Goal: Entertainment & Leisure: Consume media (video, audio)

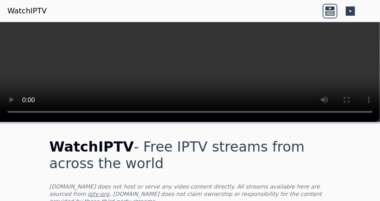
click at [322, 18] on icon at bounding box center [329, 11] width 15 height 15
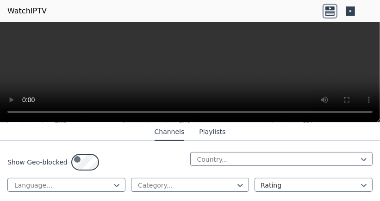
scroll to position [247, 0]
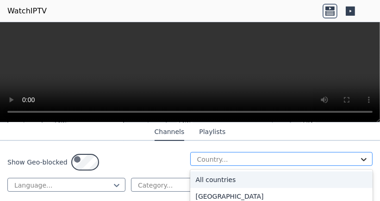
click at [359, 164] on icon at bounding box center [363, 159] width 9 height 9
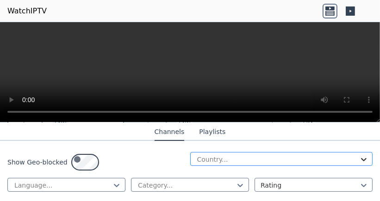
click at [359, 164] on icon at bounding box center [363, 159] width 9 height 9
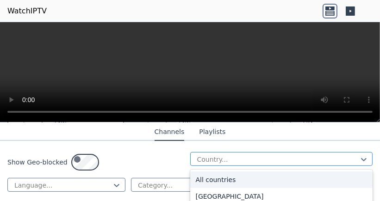
click at [313, 164] on div at bounding box center [277, 159] width 163 height 9
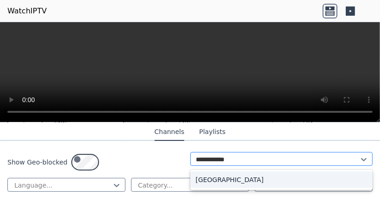
type input "**********"
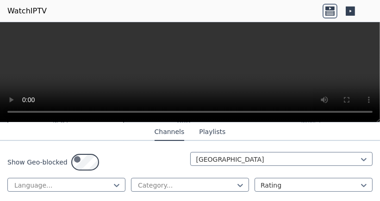
scroll to position [238, 0]
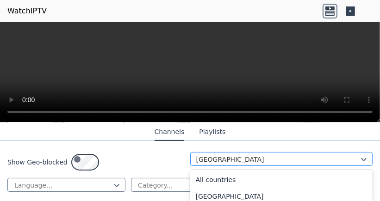
click at [280, 164] on div at bounding box center [277, 159] width 163 height 9
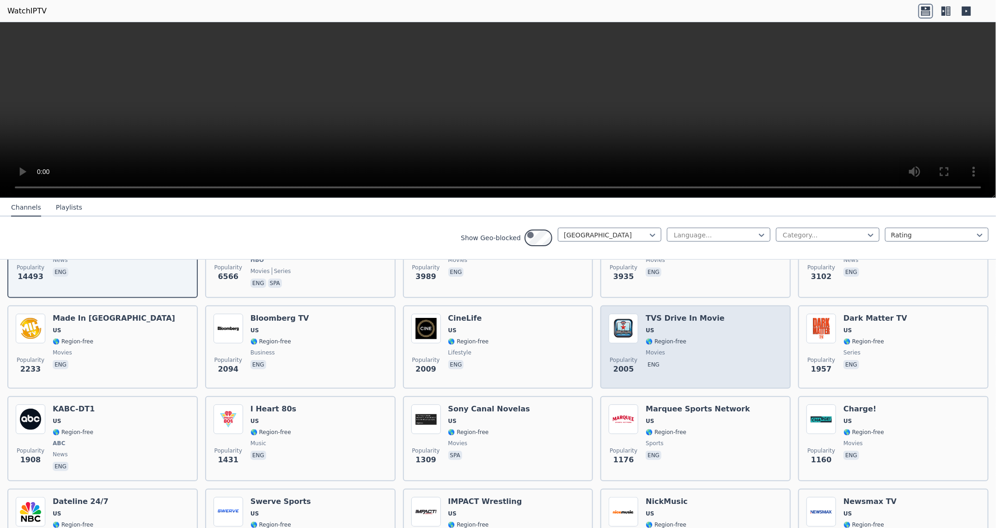
scroll to position [154, 0]
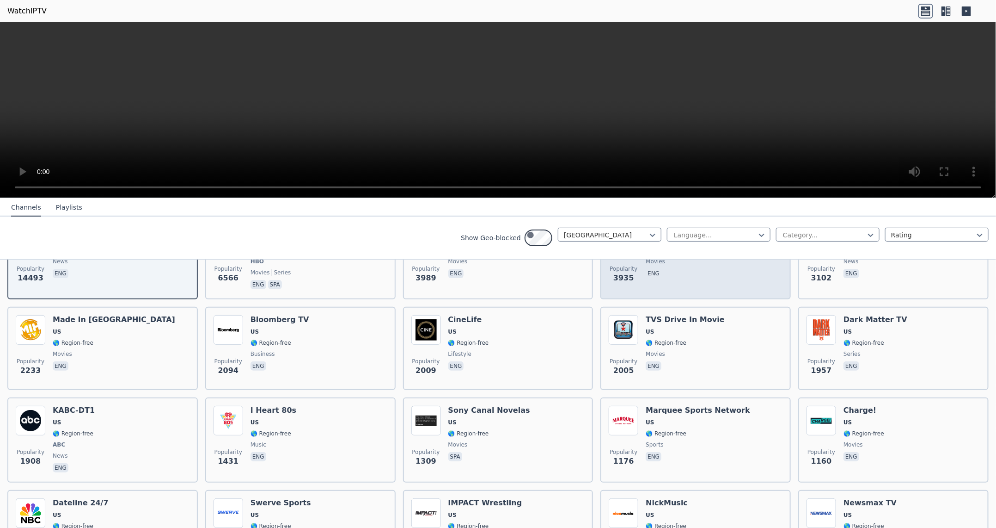
click at [379, 201] on span "🌎 Region-free" at bounding box center [666, 249] width 41 height 7
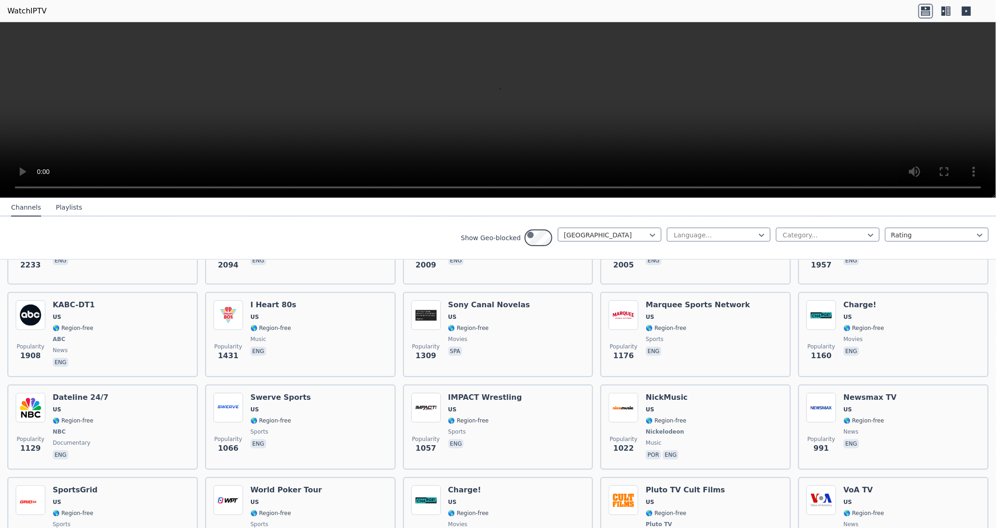
scroll to position [285, 0]
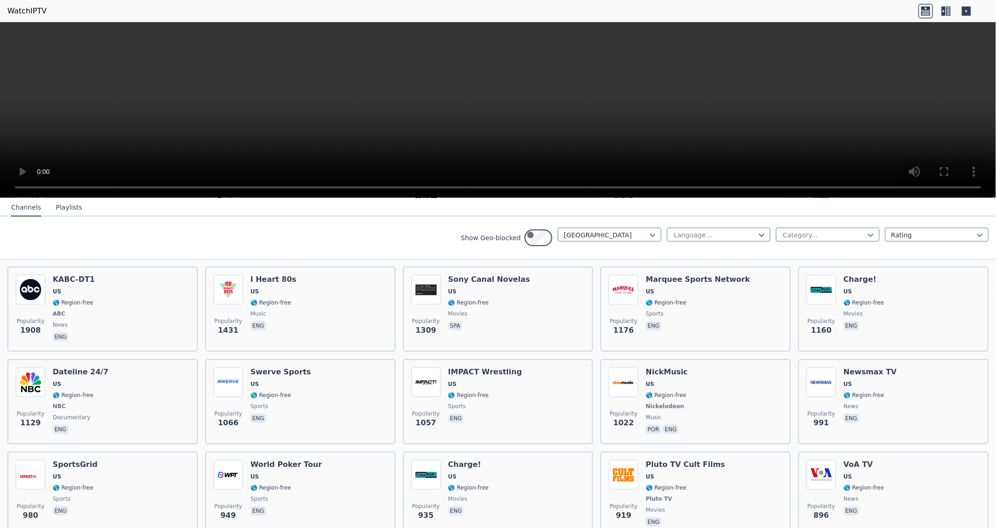
click at [379, 201] on span "movies" at bounding box center [685, 222] width 79 height 7
click at [379, 201] on span "US" at bounding box center [685, 200] width 79 height 7
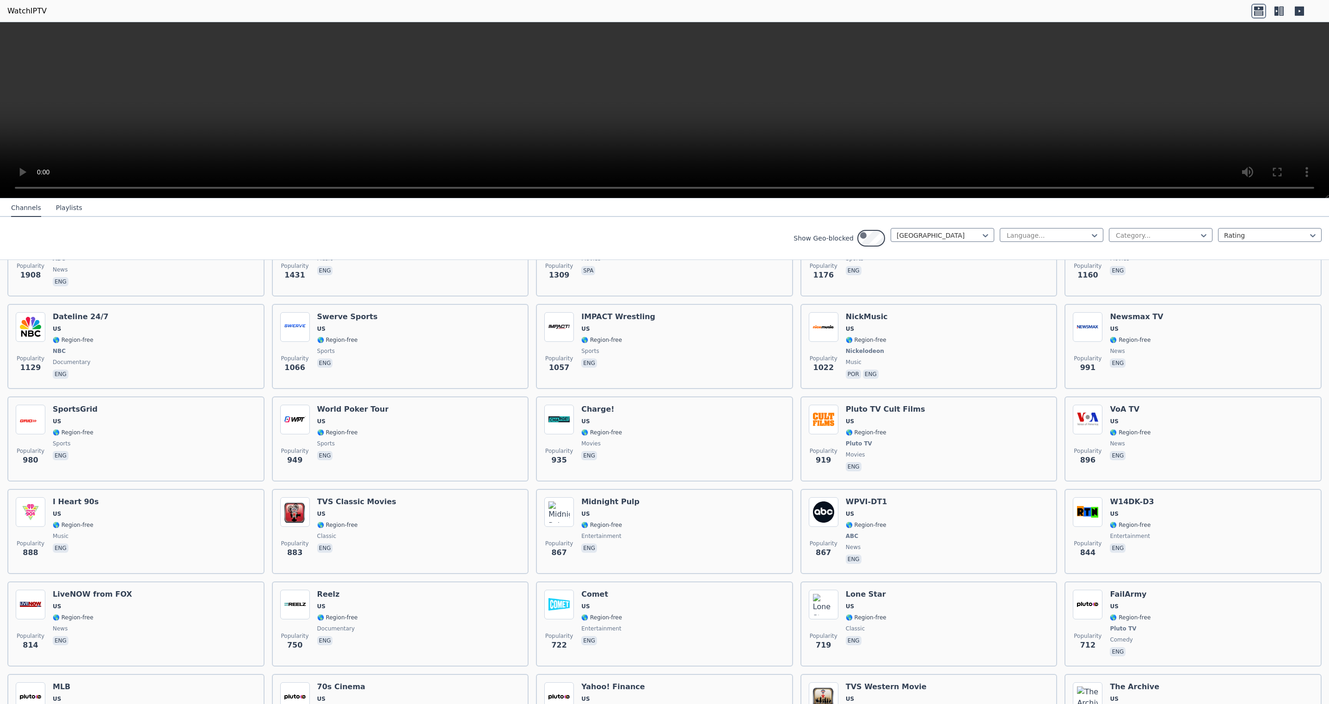
scroll to position [346, 0]
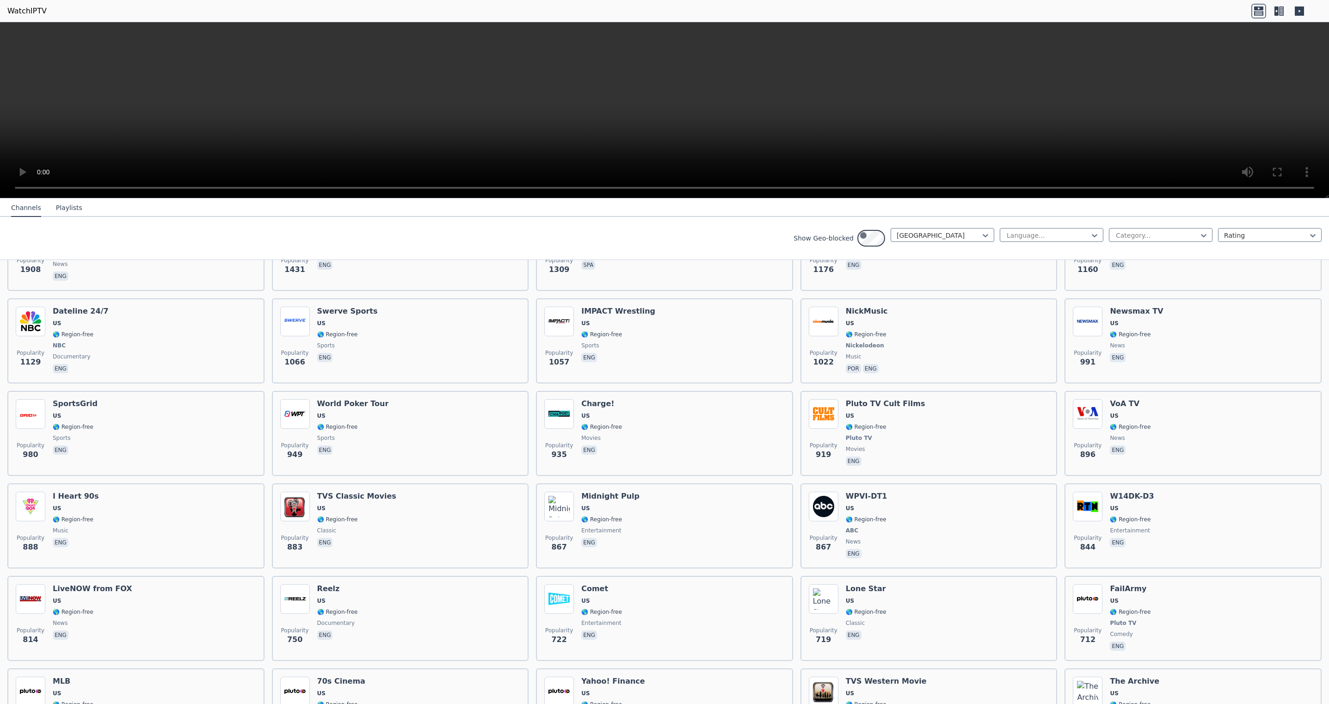
click at [379, 190] on div "TVS Drive In Movie US 🌎 Region-free movies eng" at bounding box center [885, 156] width 79 height 67
click at [379, 184] on span "1957" at bounding box center [1087, 178] width 21 height 11
click at [379, 190] on div "TVS Drive In Movie US 🌎 Region-free movies eng" at bounding box center [885, 156] width 79 height 67
click at [379, 201] on span "Popularity" at bounding box center [1088, 260] width 28 height 7
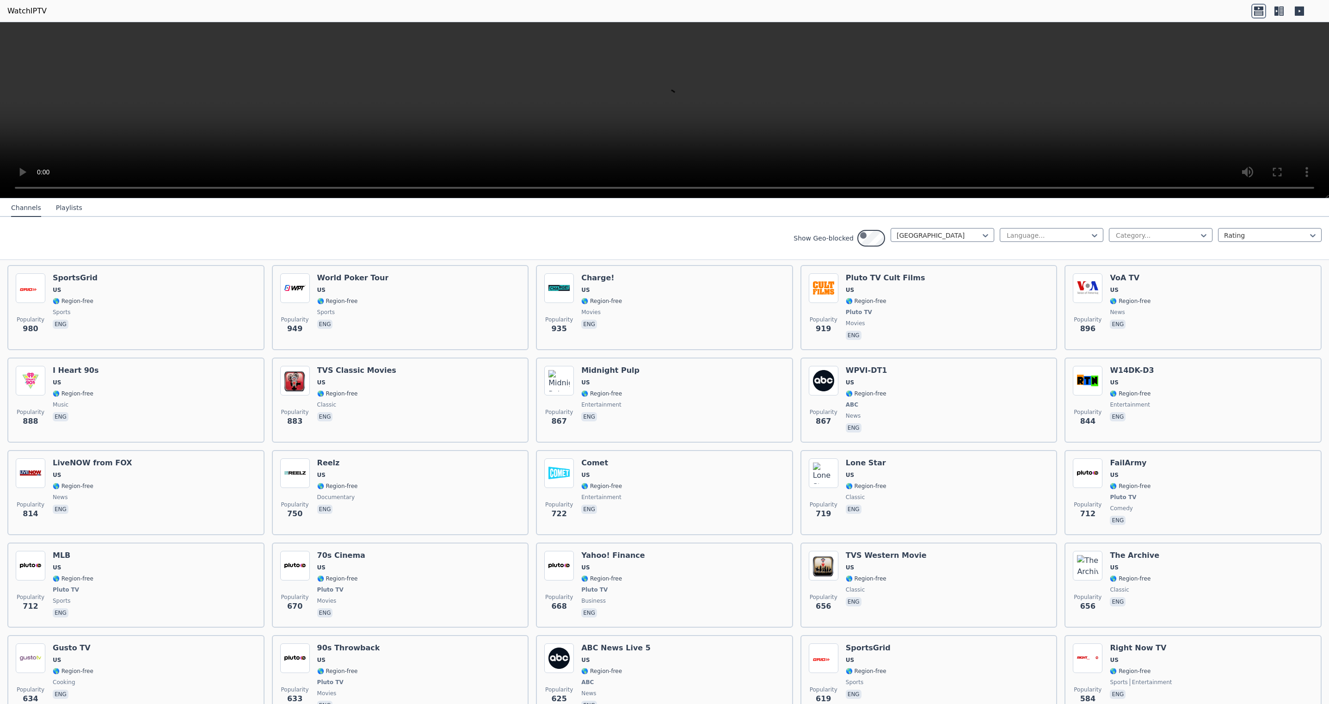
scroll to position [474, 0]
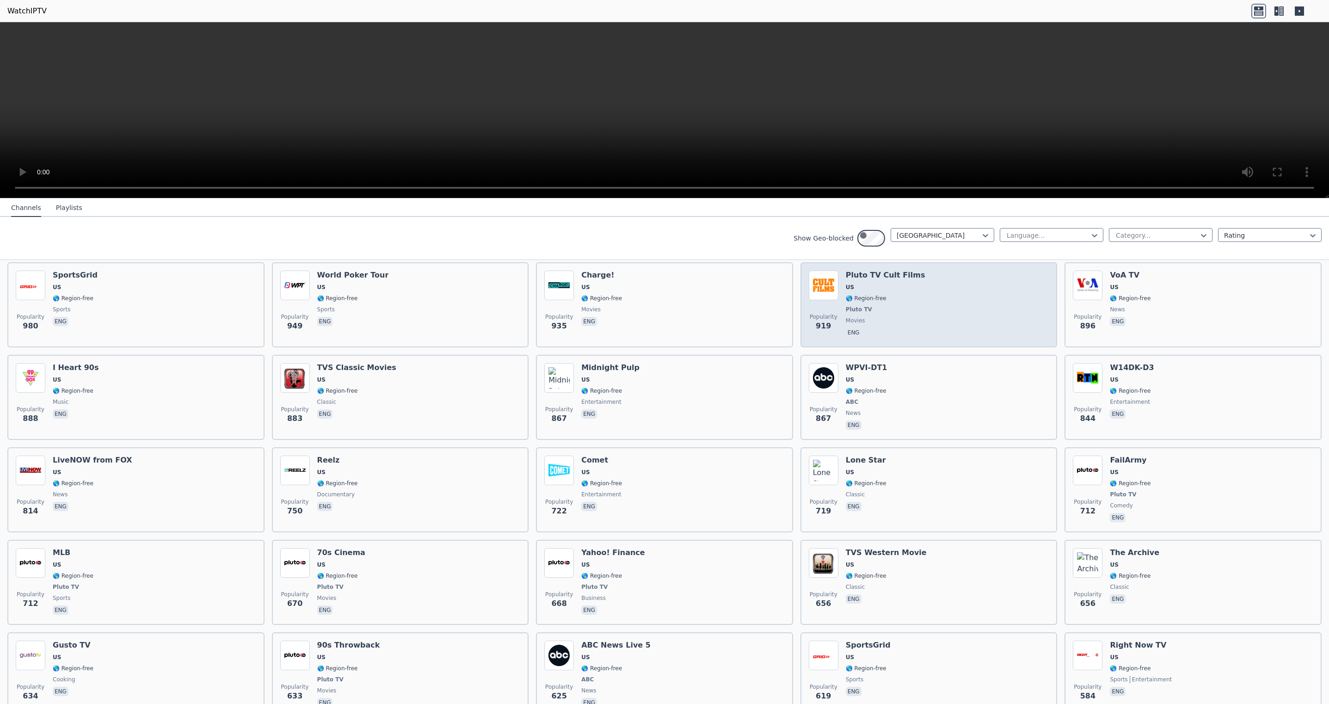
click at [379, 201] on span "US" at bounding box center [886, 286] width 80 height 7
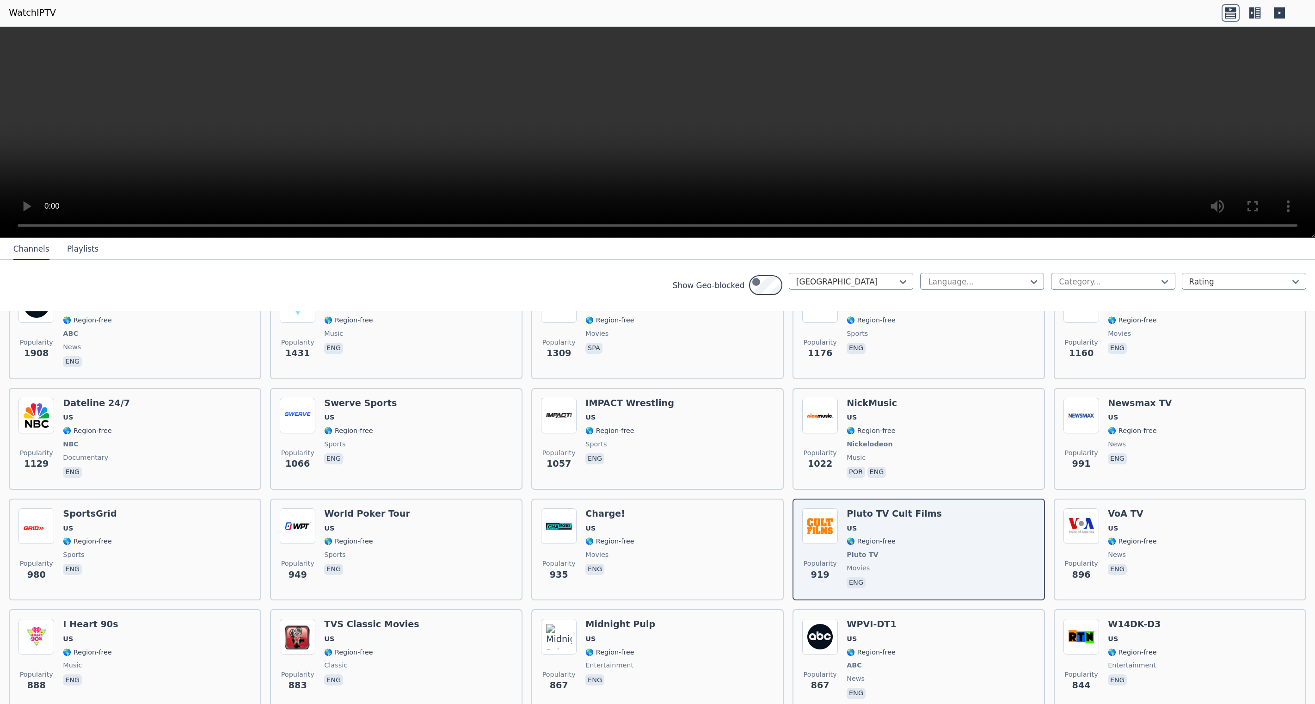
scroll to position [2, 0]
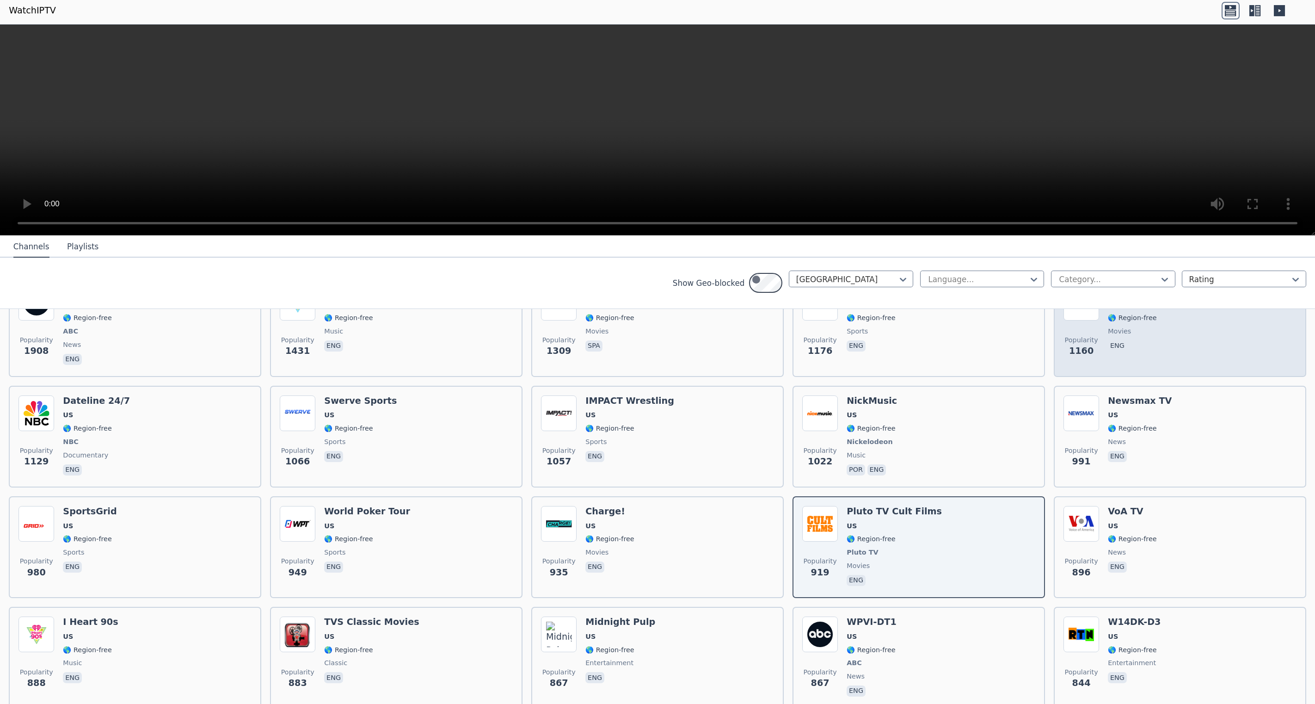
click at [379, 201] on span "US" at bounding box center [1132, 304] width 49 height 9
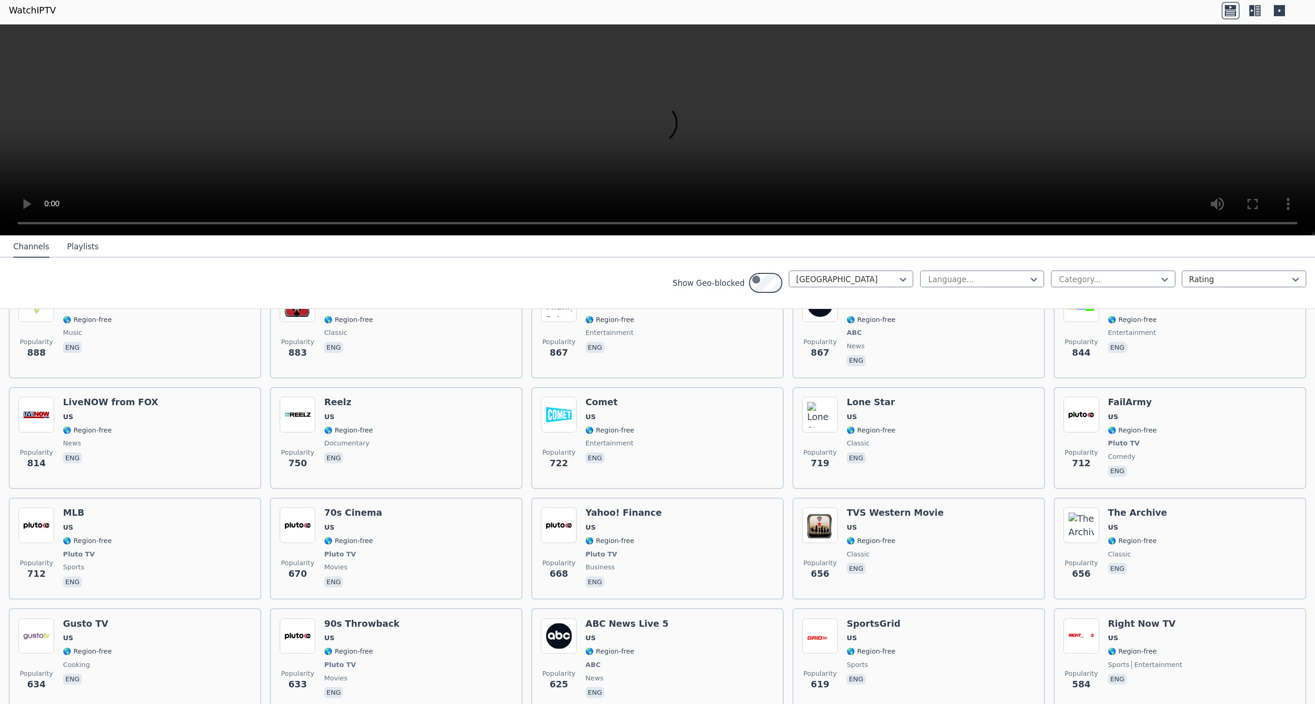
scroll to position [595, 0]
click at [379, 199] on span "US" at bounding box center [894, 194] width 95 height 9
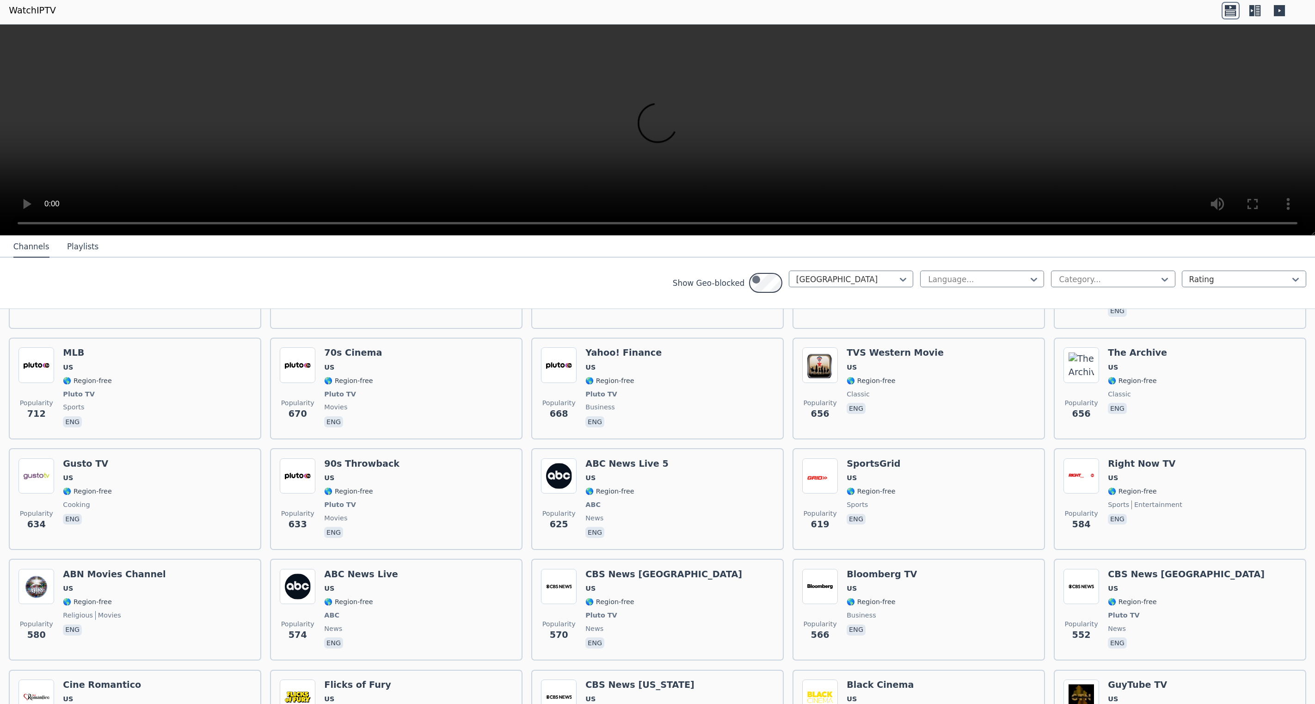
scroll to position [729, 0]
click at [379, 149] on span "US" at bounding box center [371, 144] width 95 height 9
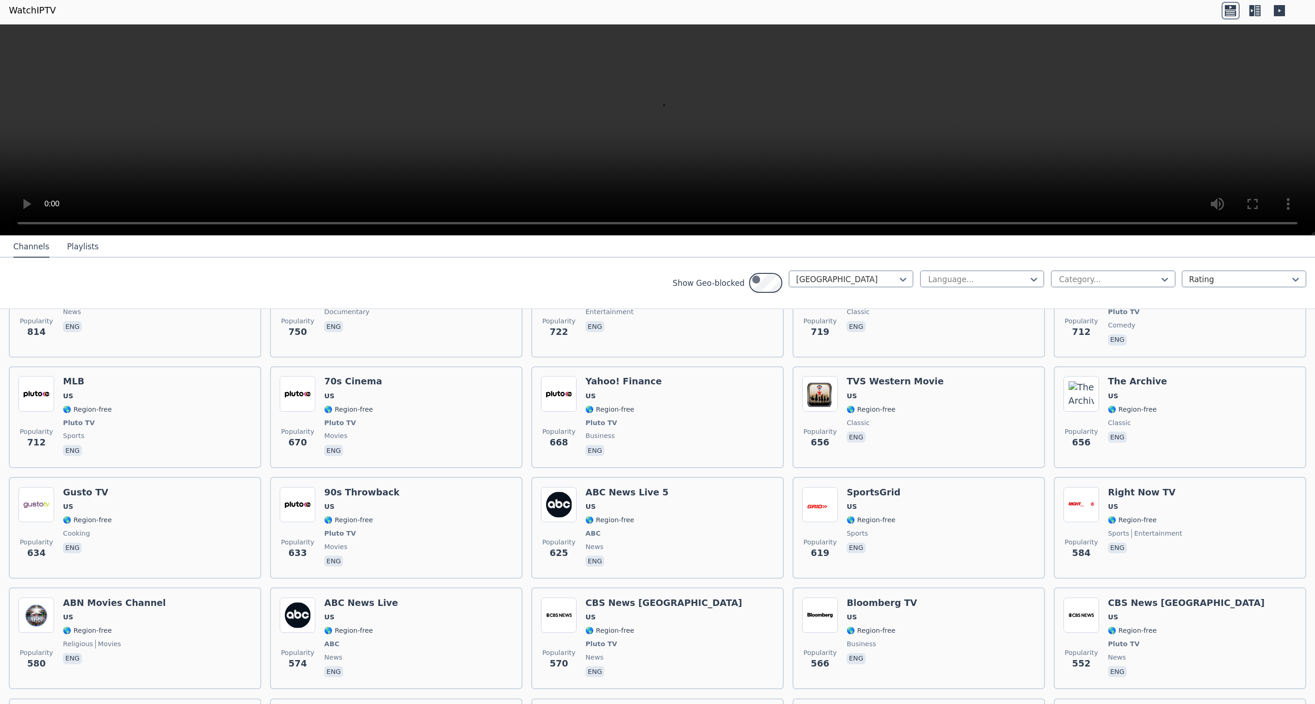
scroll to position [704, 0]
click at [379, 201] on div "WPVI-DT1 US 🌎 Region-free ABC news eng" at bounding box center [872, 195] width 50 height 82
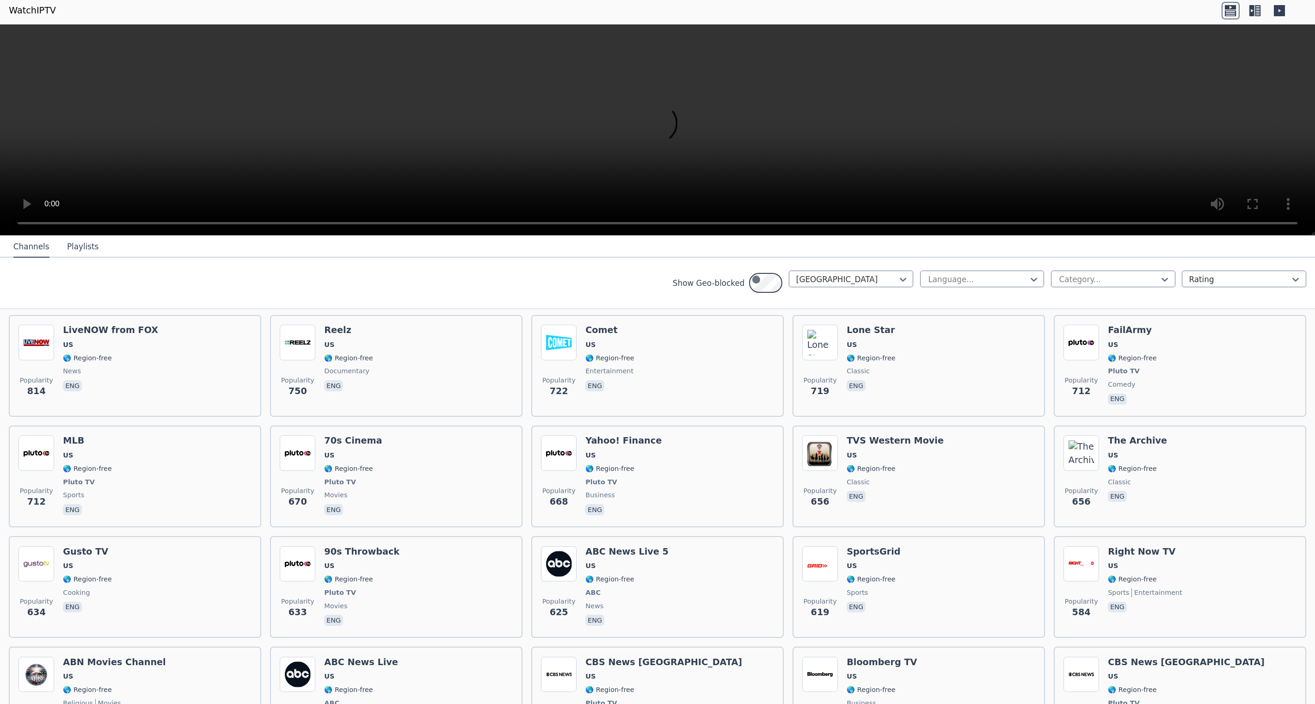
scroll to position [655, 0]
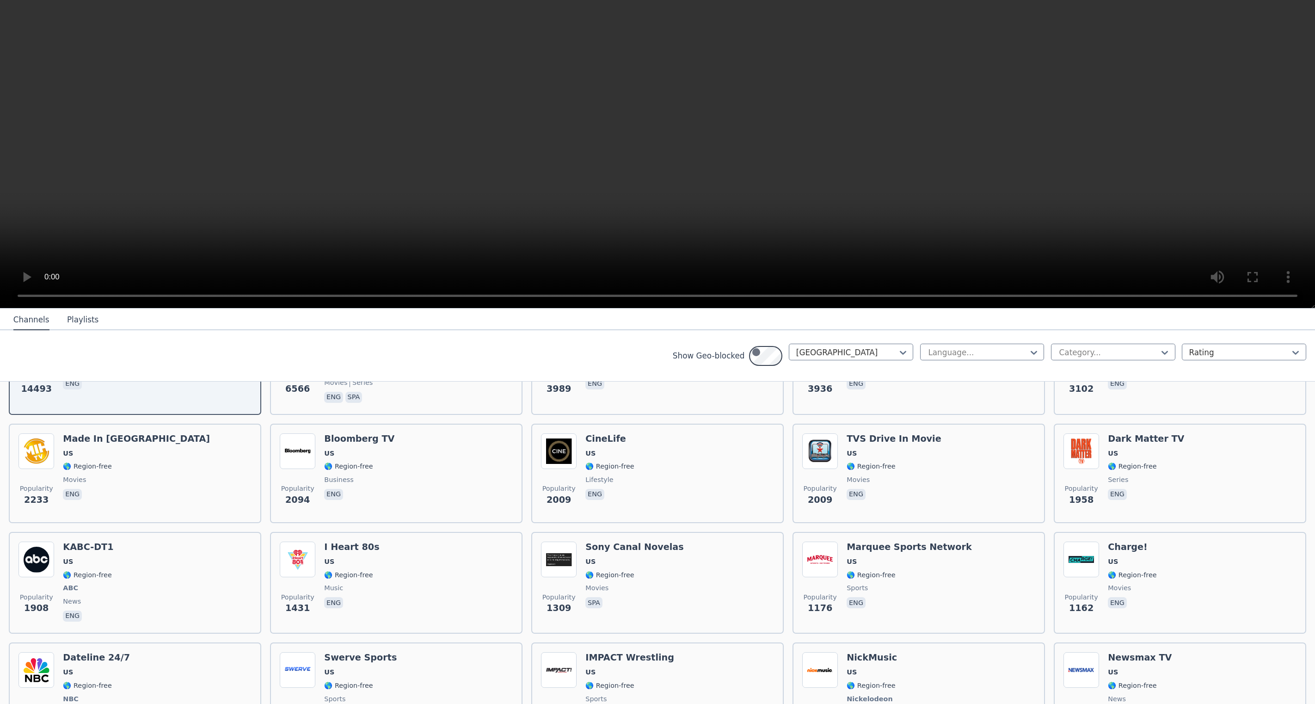
scroll to position [163, 0]
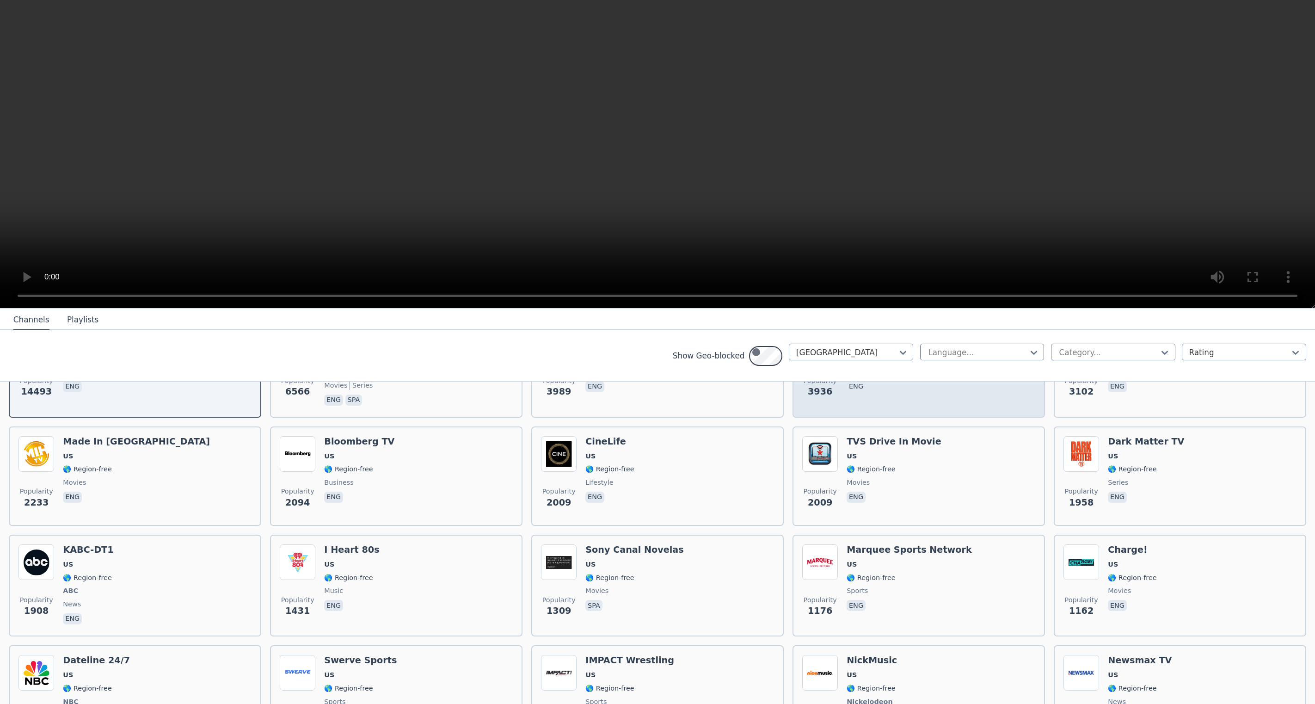
click at [866, 408] on div "Popularity 3936 Classic Cinema US 🌎 Region-free movies eng" at bounding box center [918, 367] width 233 height 82
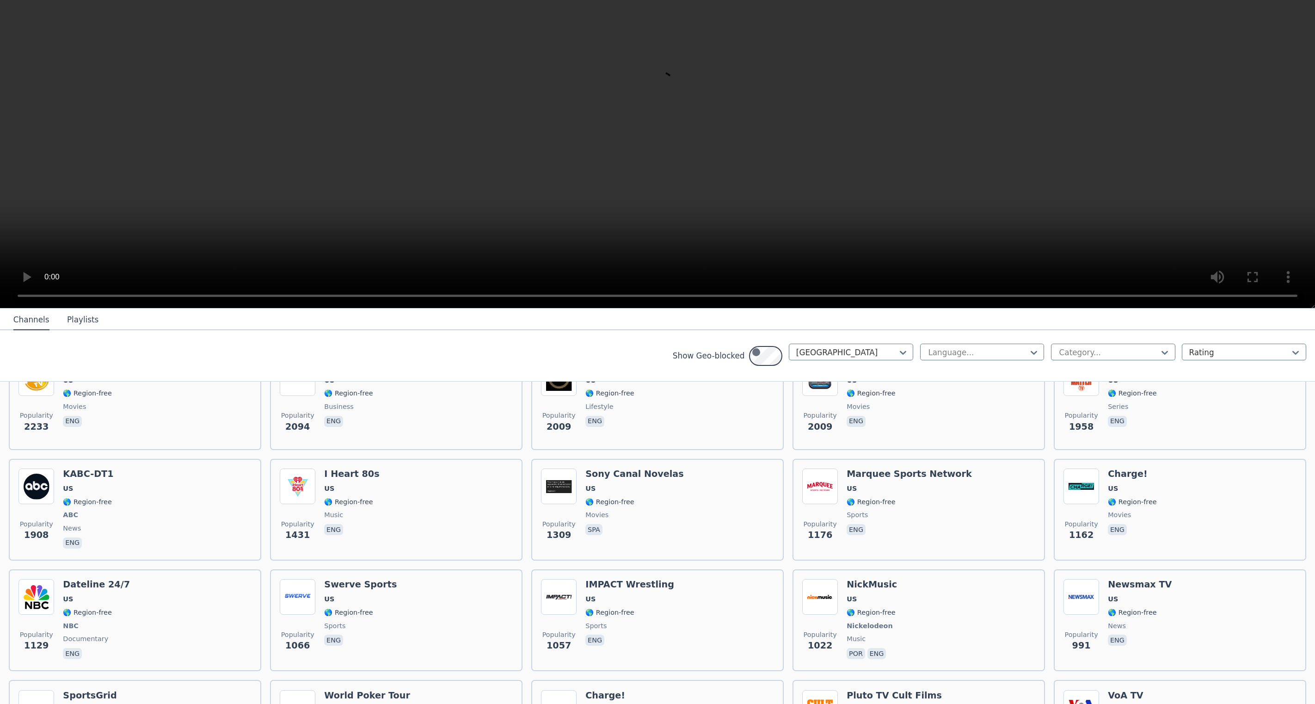
scroll to position [229, 0]
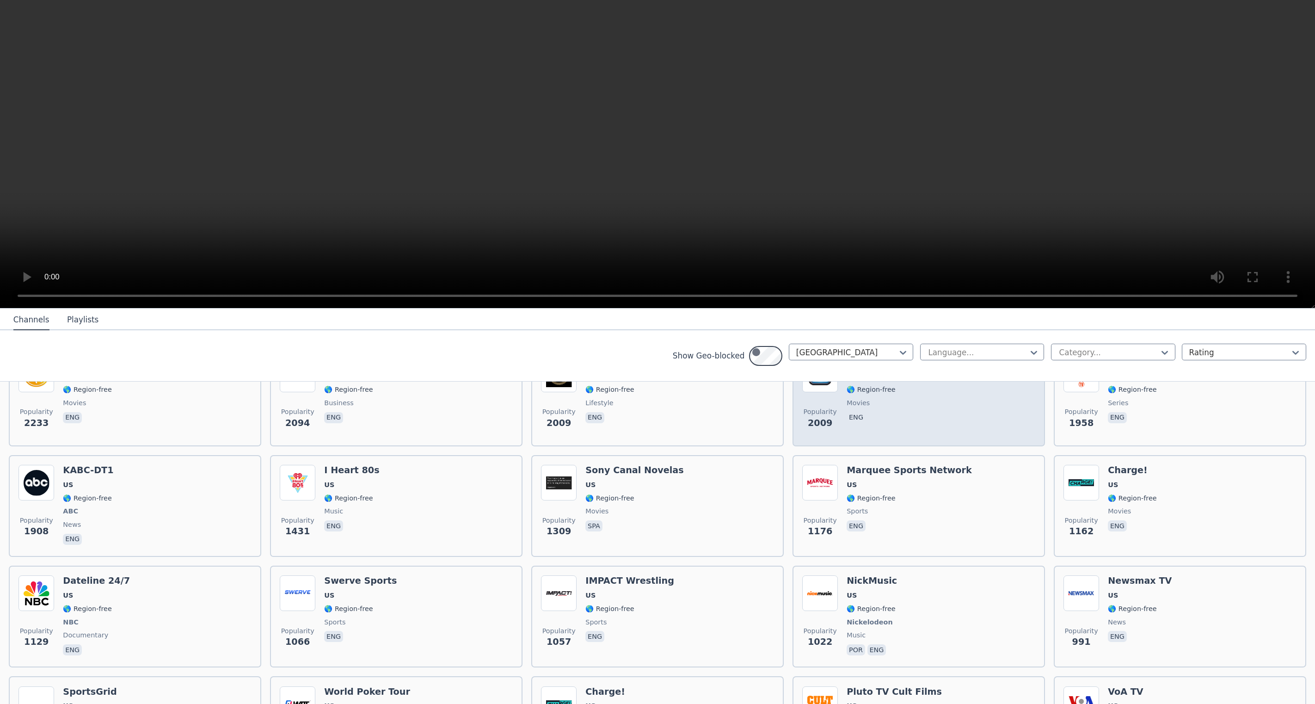
click at [894, 381] on span "US" at bounding box center [894, 376] width 94 height 9
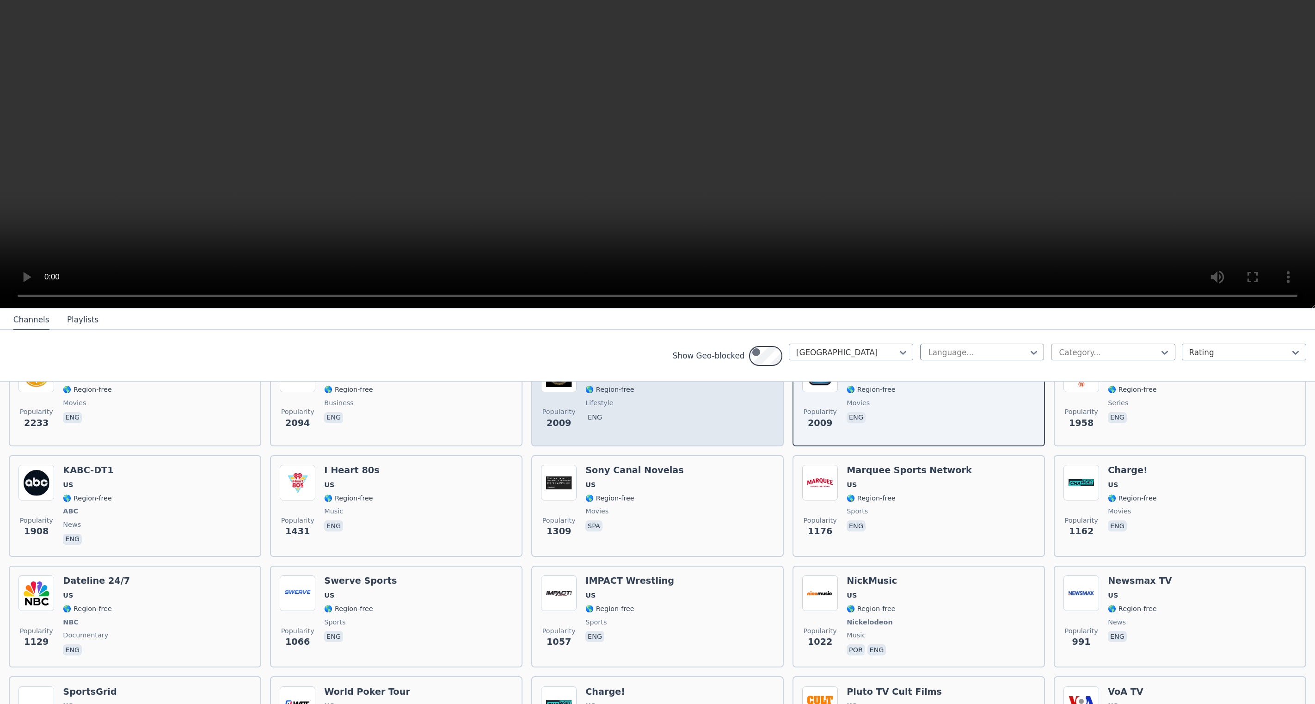
click at [697, 436] on div "Popularity 2009 CineLife US 🌎 Region-free lifestyle eng" at bounding box center [657, 396] width 233 height 80
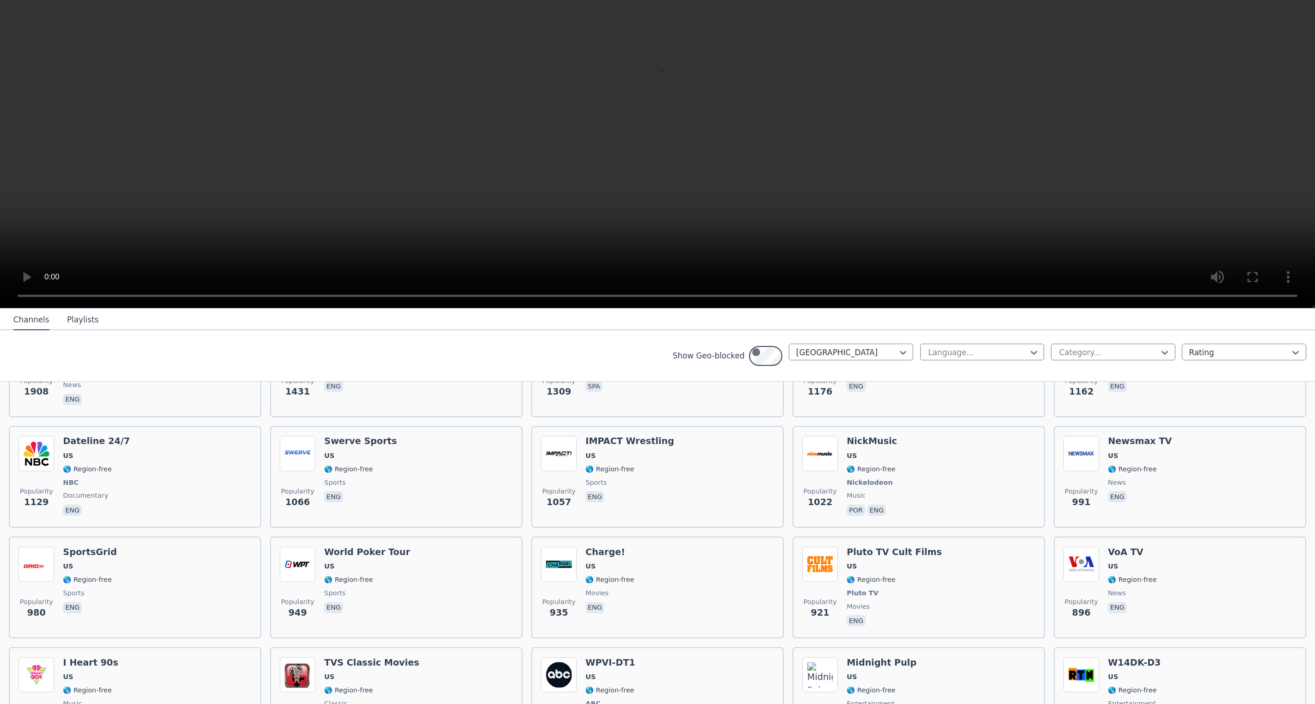
scroll to position [345, 0]
click at [379, 350] on span "US" at bounding box center [351, 346] width 55 height 9
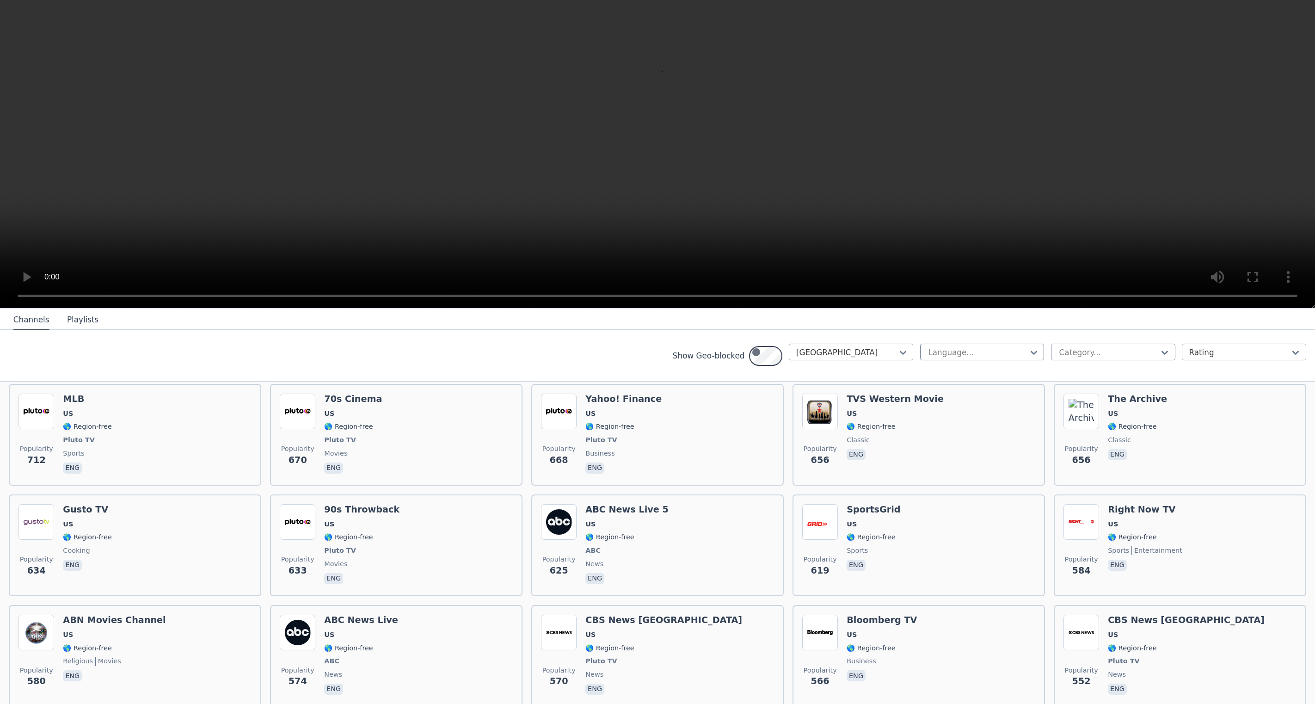
scroll to position [758, 0]
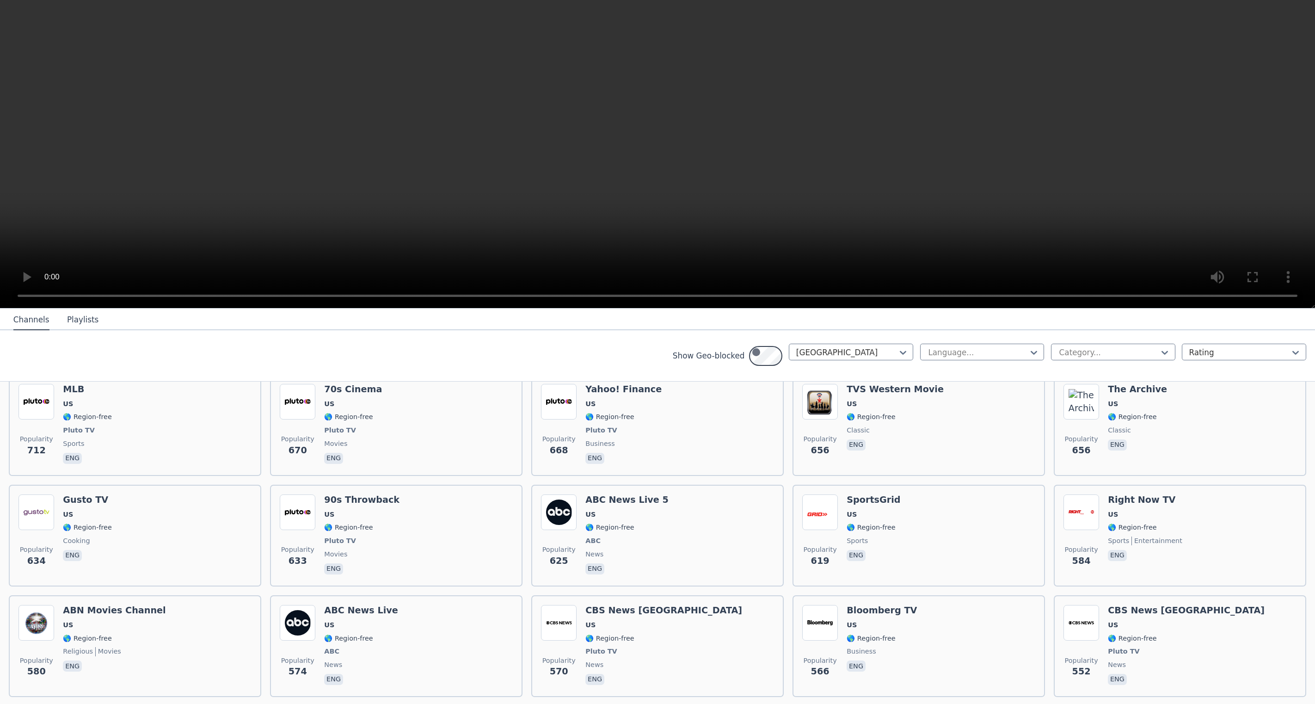
click at [417, 187] on span "US" at bounding box center [371, 182] width 95 height 9
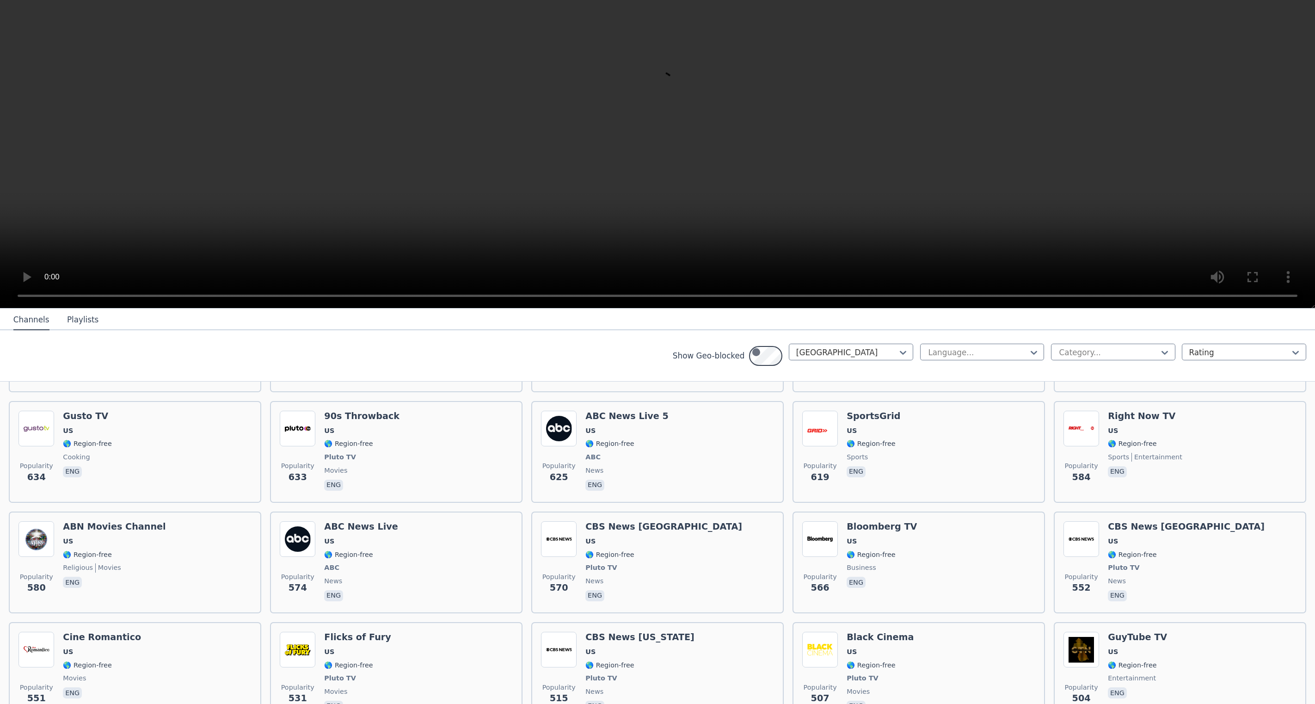
scroll to position [829, 0]
click at [916, 160] on div "Midnight Pulp US 🌎 Region-free entertainment eng" at bounding box center [882, 118] width 70 height 82
click at [1099, 113] on img at bounding box center [1081, 95] width 36 height 36
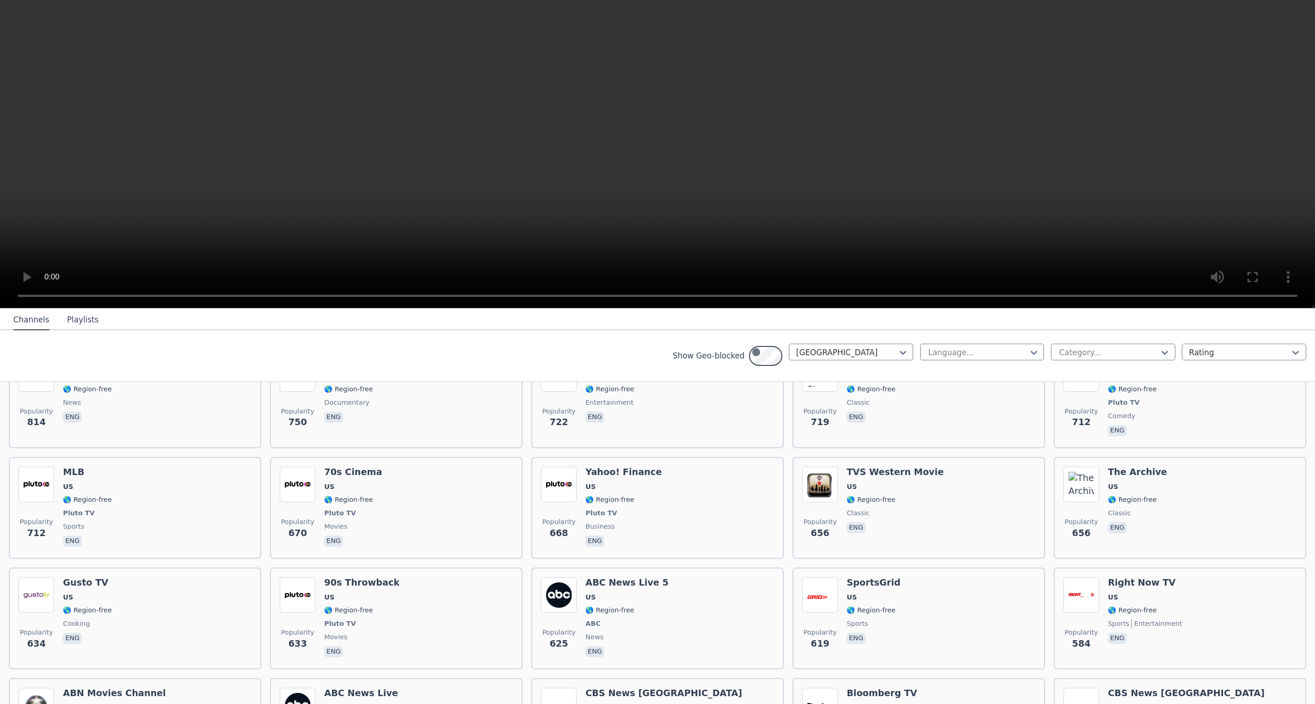
scroll to position [688, 0]
click at [878, 187] on span "Pluto TV" at bounding box center [862, 182] width 31 height 9
click at [886, 173] on span "🌎 Region-free" at bounding box center [871, 169] width 49 height 9
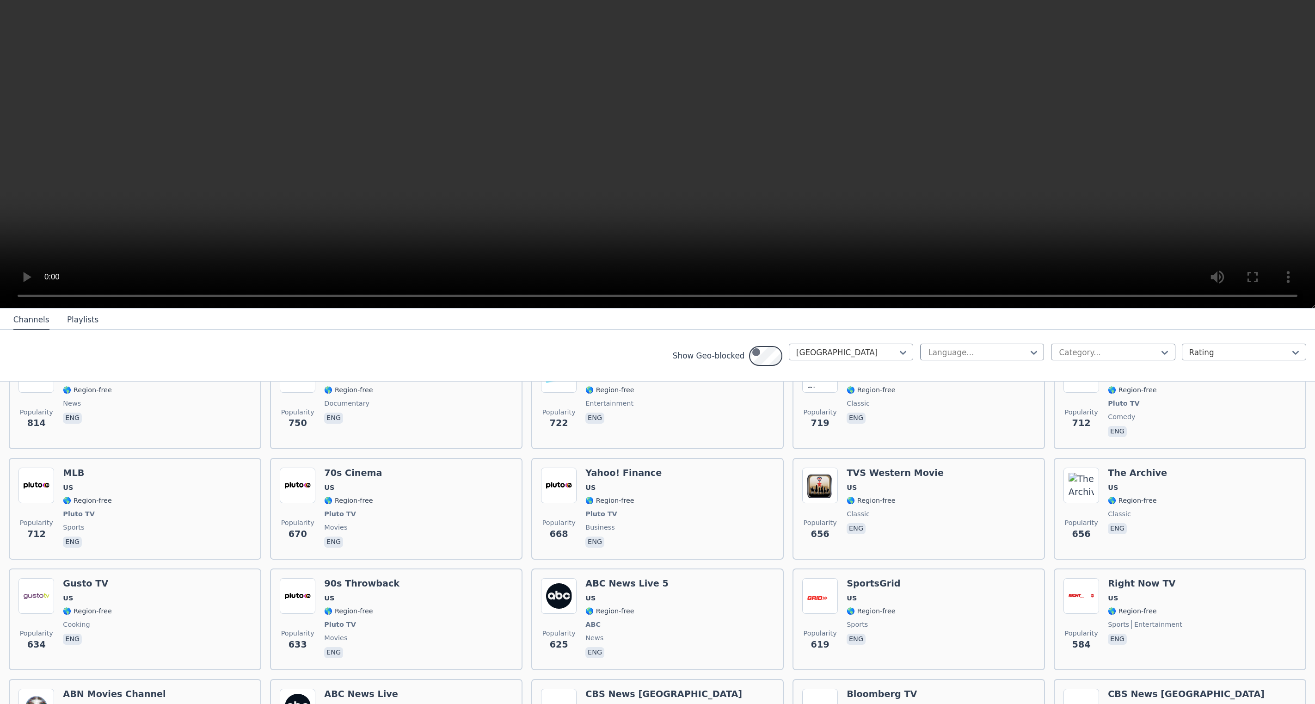
click at [891, 218] on div "Pluto TV Cult Films US 🌎 Region-free Pluto TV movies eng" at bounding box center [894, 177] width 95 height 82
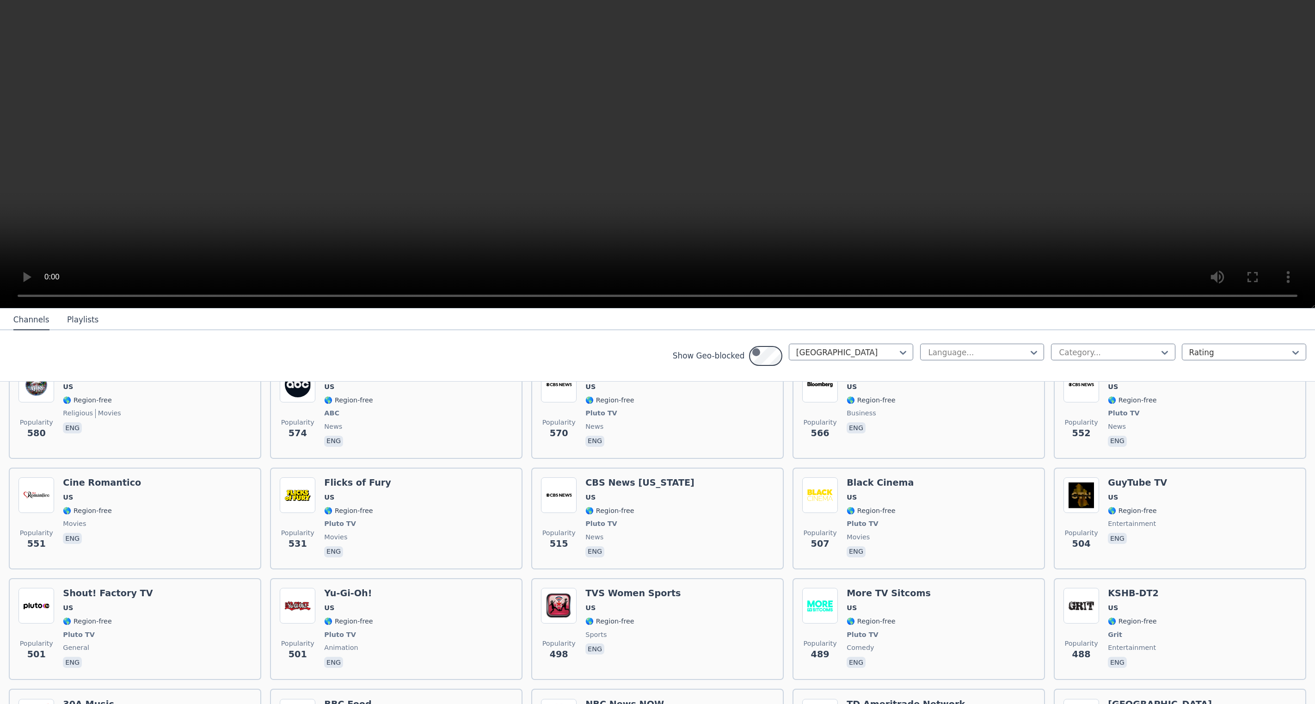
scroll to position [971, 0]
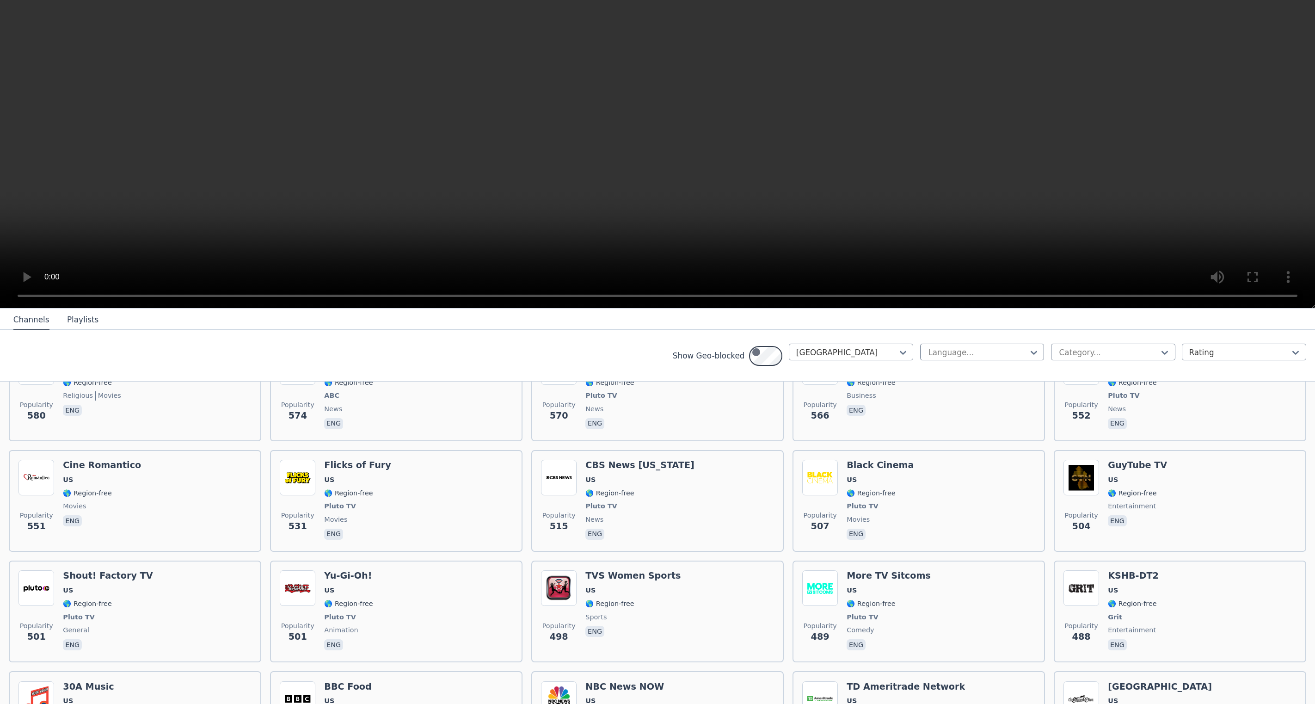
click at [577, 100] on div "Popularity 722" at bounding box center [559, 59] width 36 height 82
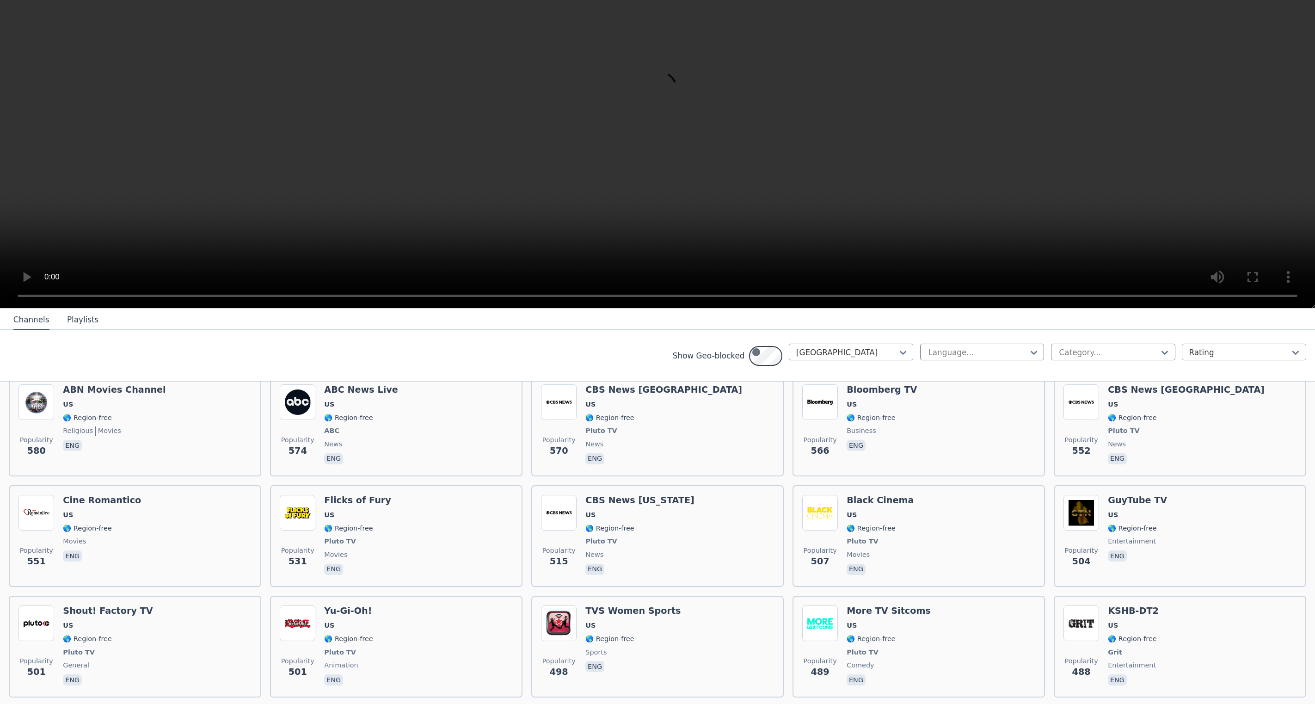
scroll to position [948, 0]
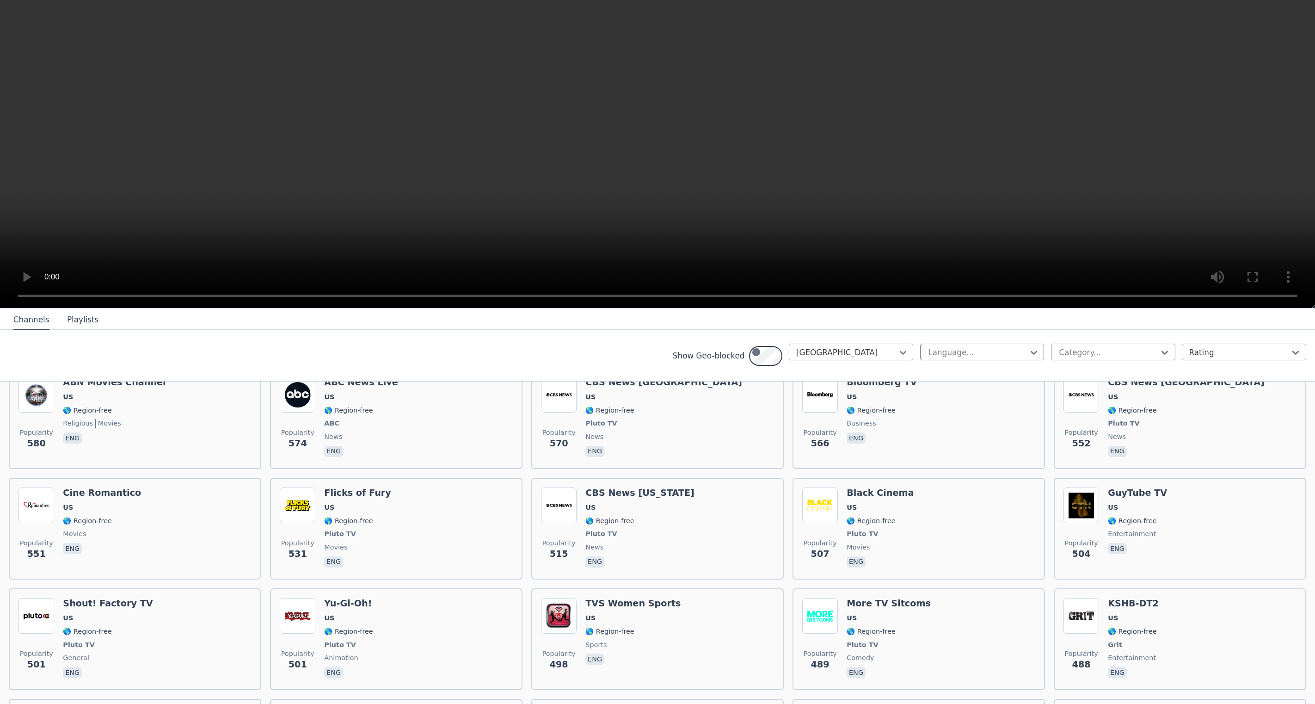
click at [838, 81] on img at bounding box center [820, 63] width 36 height 36
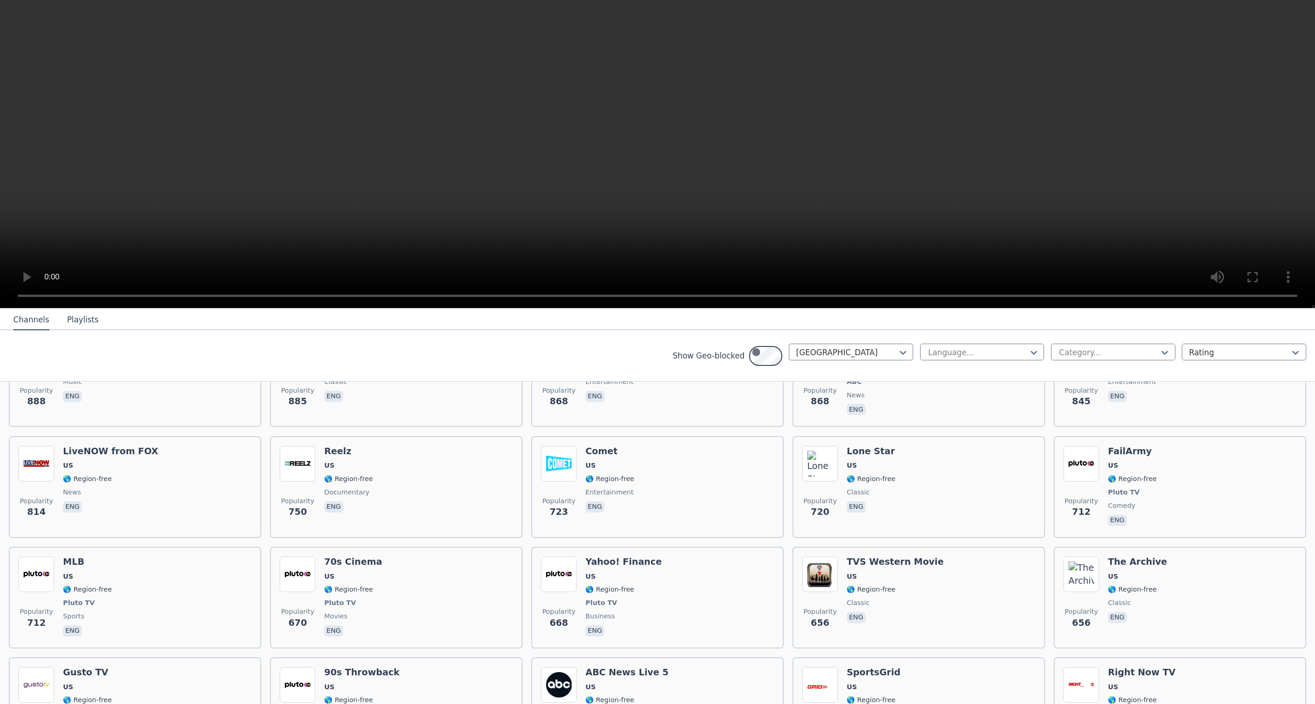
scroll to position [617, 0]
click at [908, 232] on h6 "Pluto TV Cult Films" at bounding box center [894, 226] width 95 height 11
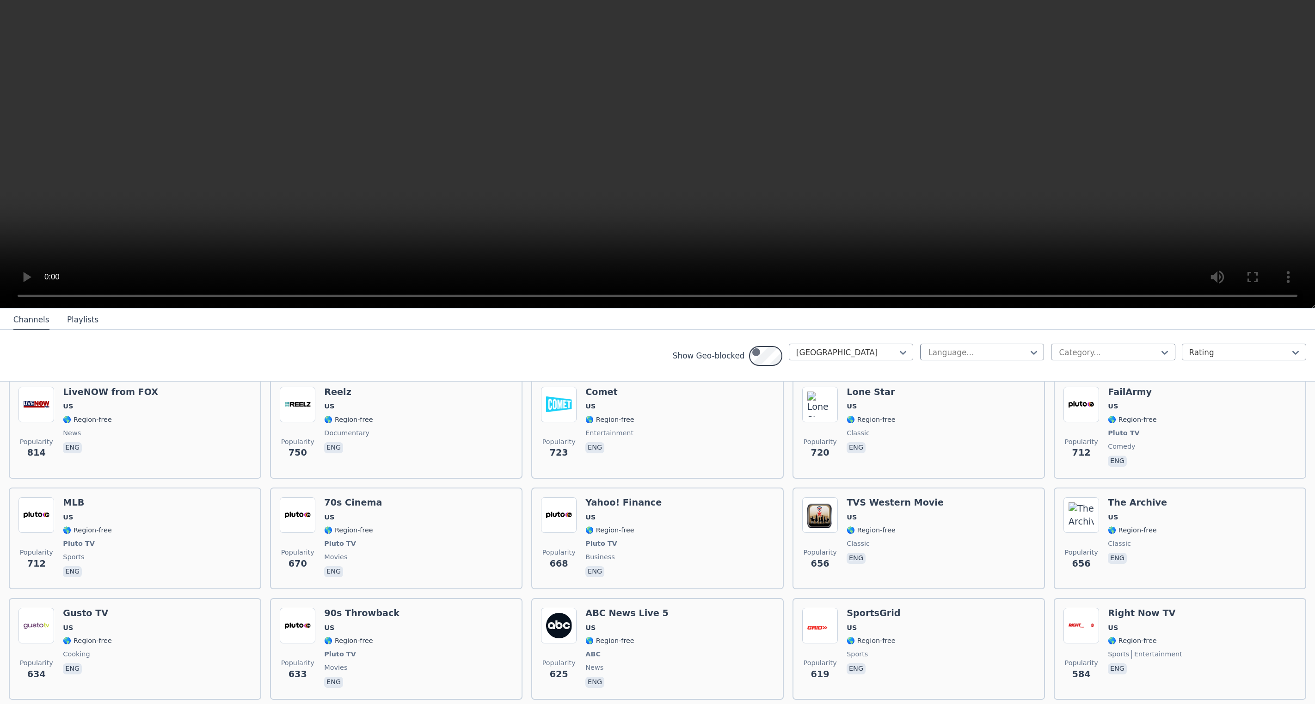
scroll to position [678, 0]
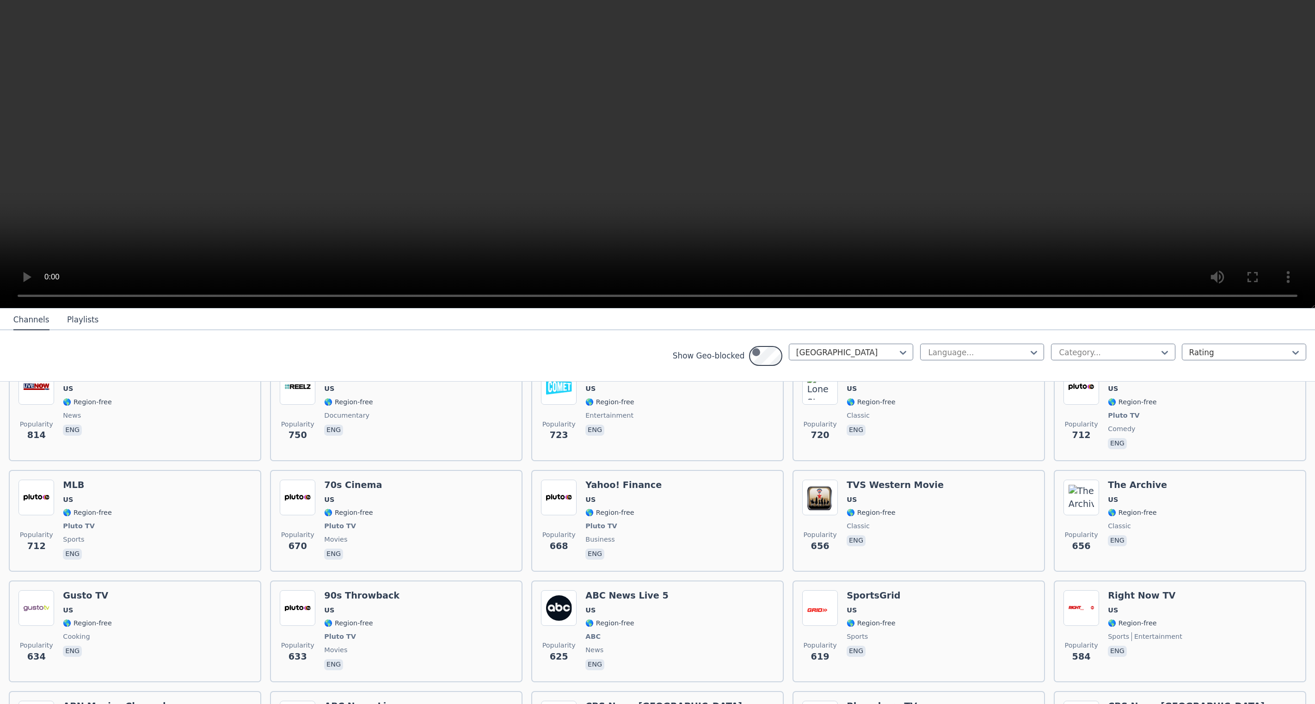
click at [1127, 215] on p "eng" at bounding box center [1117, 208] width 19 height 11
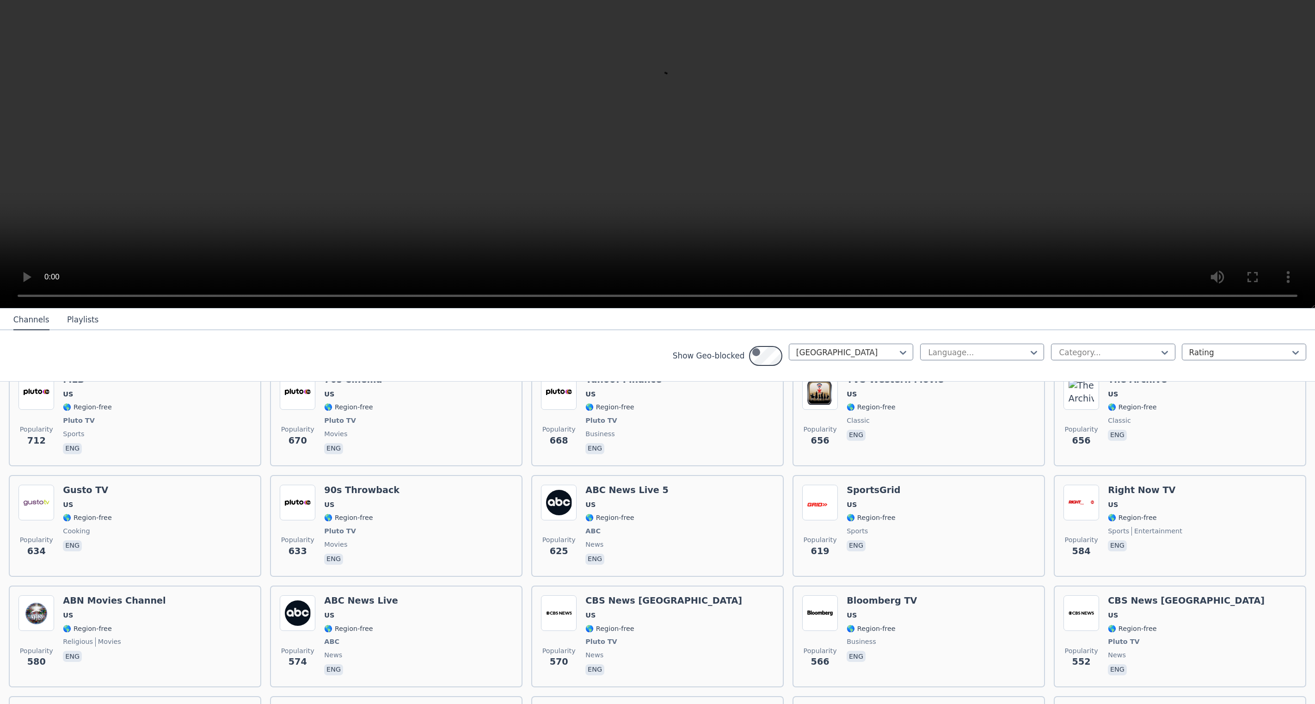
scroll to position [767, 0]
click at [1139, 176] on span "US" at bounding box center [1134, 171] width 53 height 9
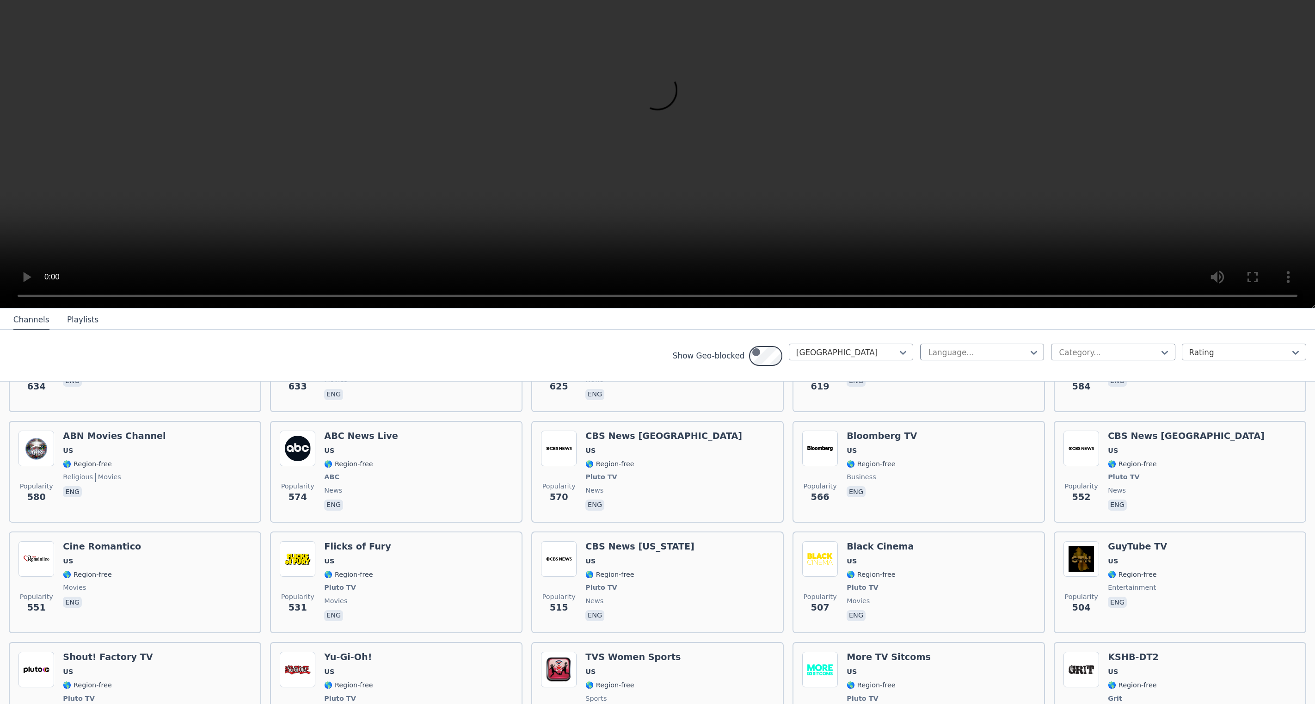
scroll to position [907, 0]
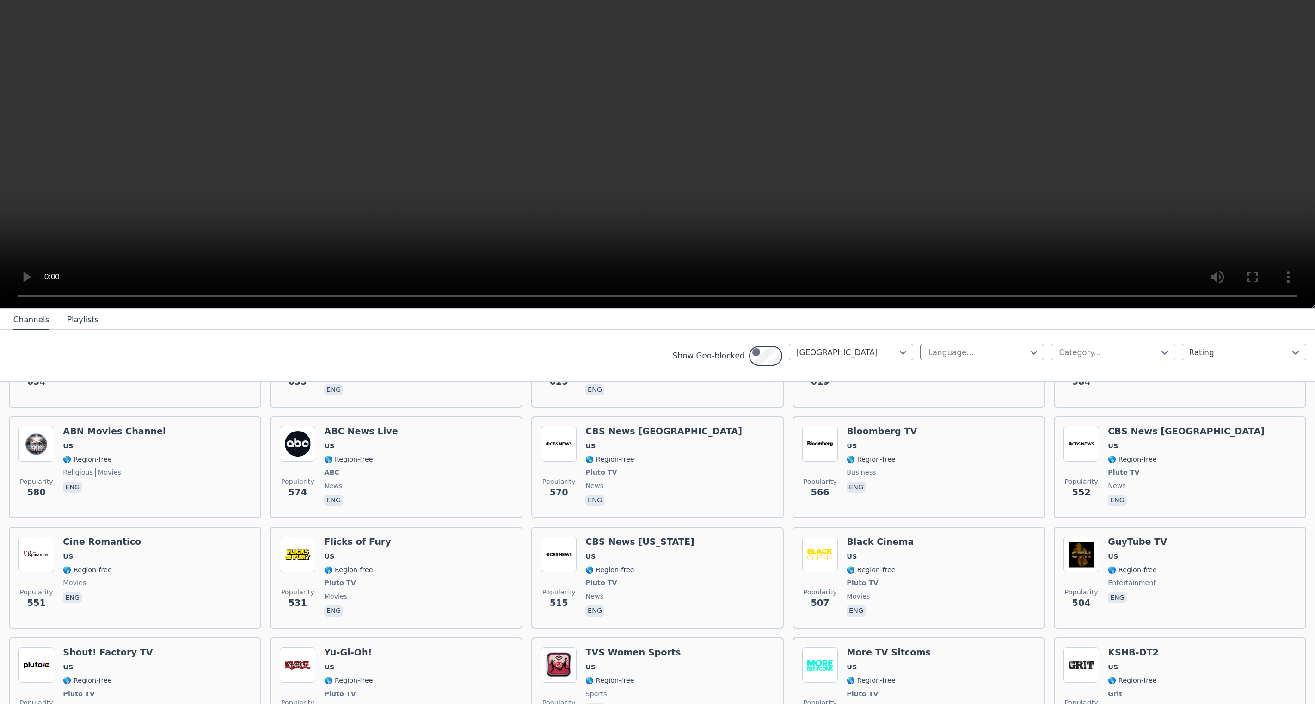
click at [1138, 177] on div "FailArmy US 🌎 Region-free Pluto TV comedy eng" at bounding box center [1132, 135] width 49 height 82
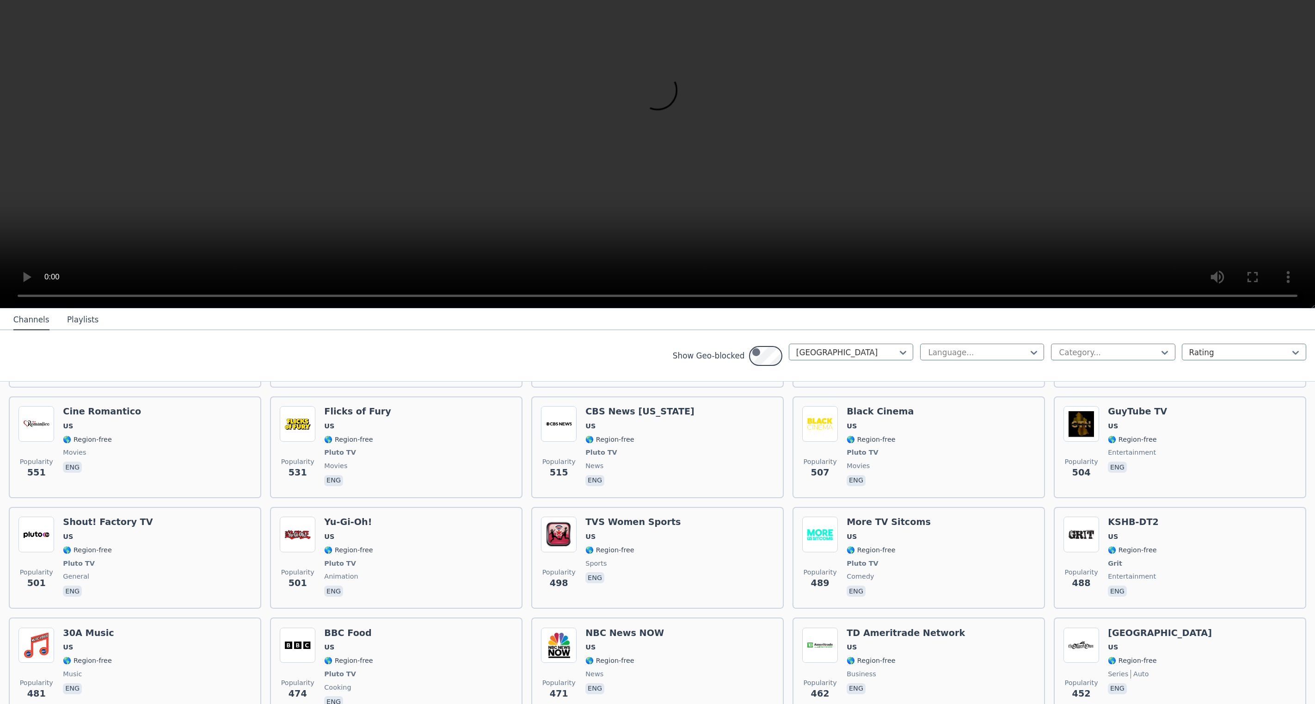
scroll to position [1024, 0]
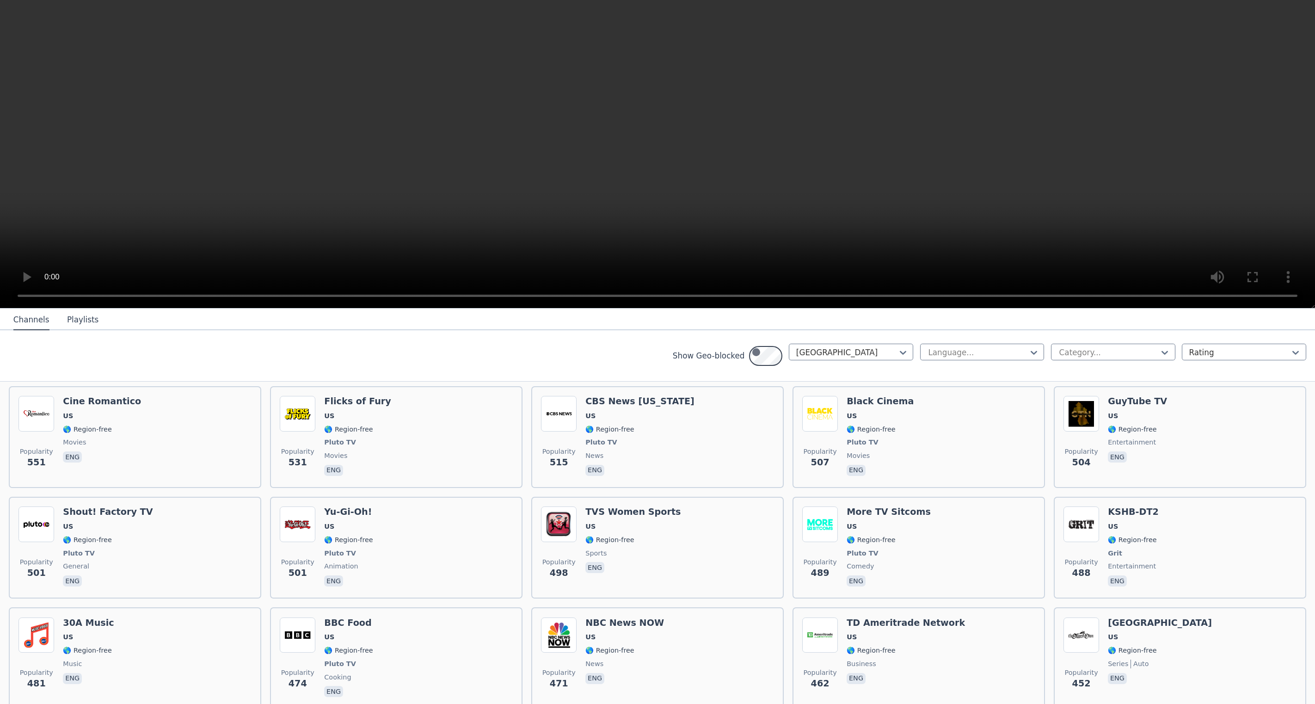
click at [1152, 89] on span "US" at bounding box center [1137, 84] width 59 height 9
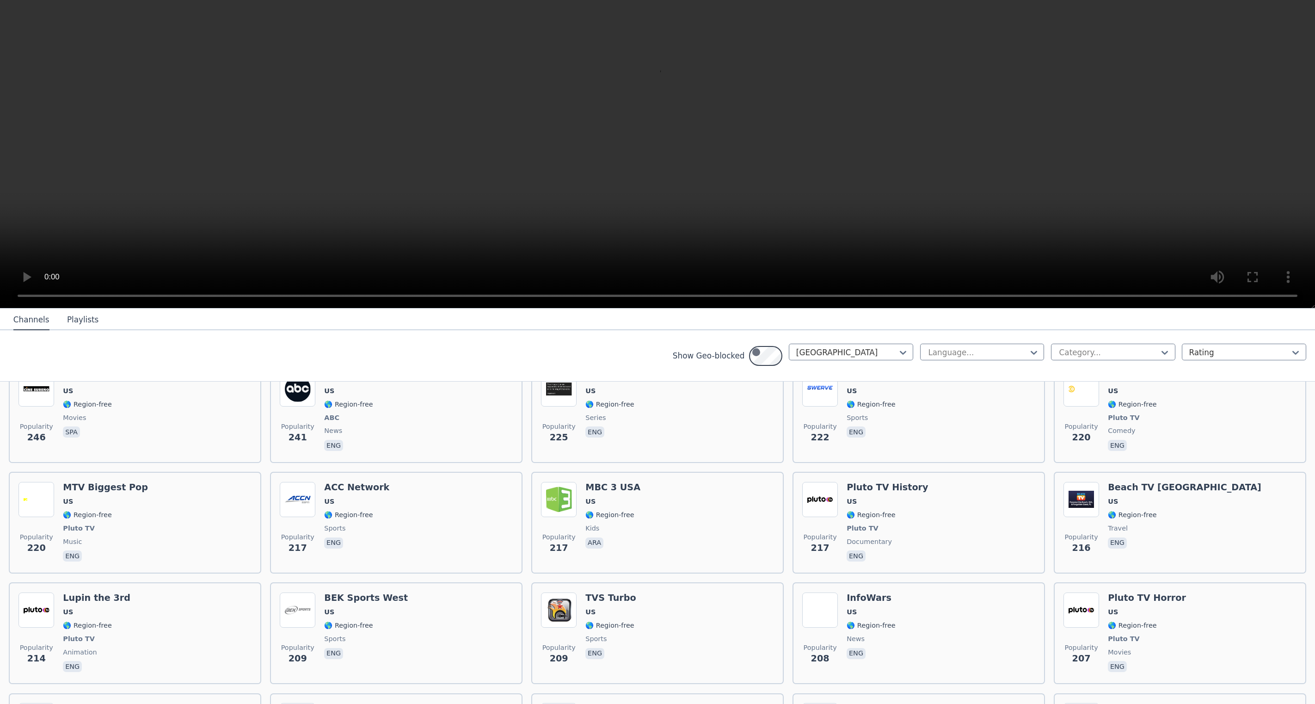
scroll to position [1879, 0]
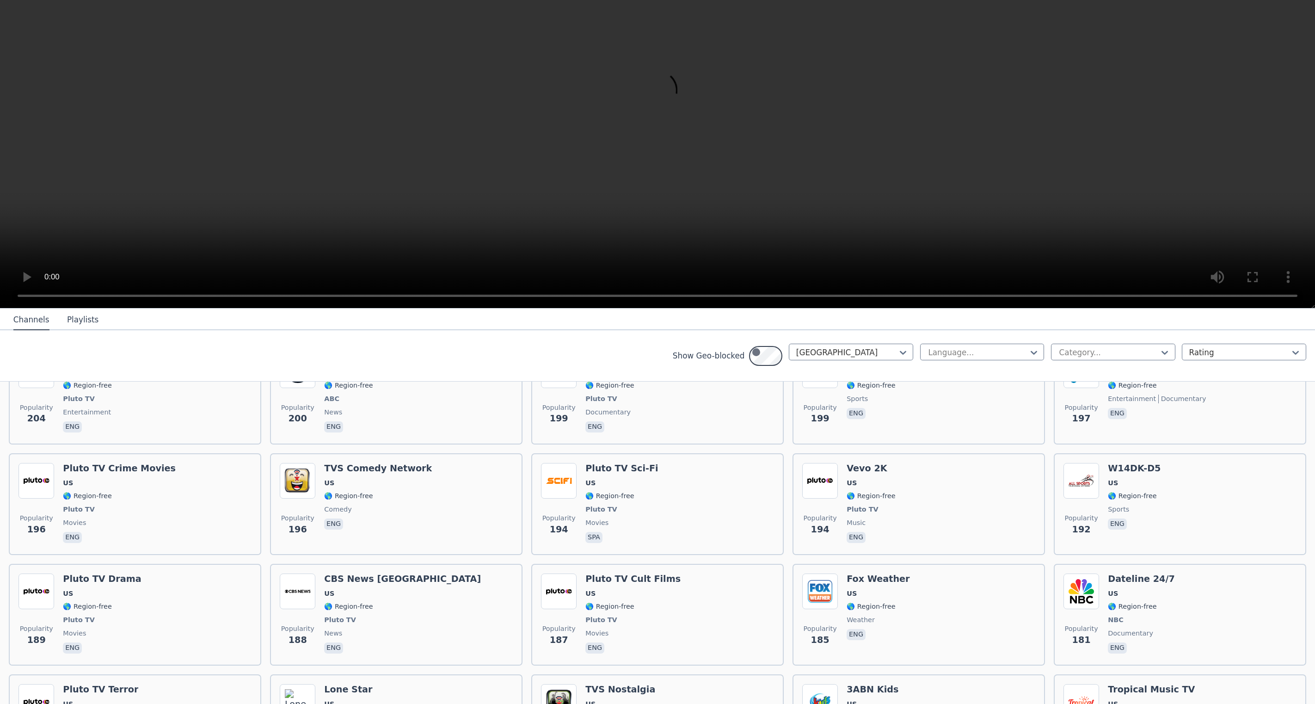
scroll to position [2171, 0]
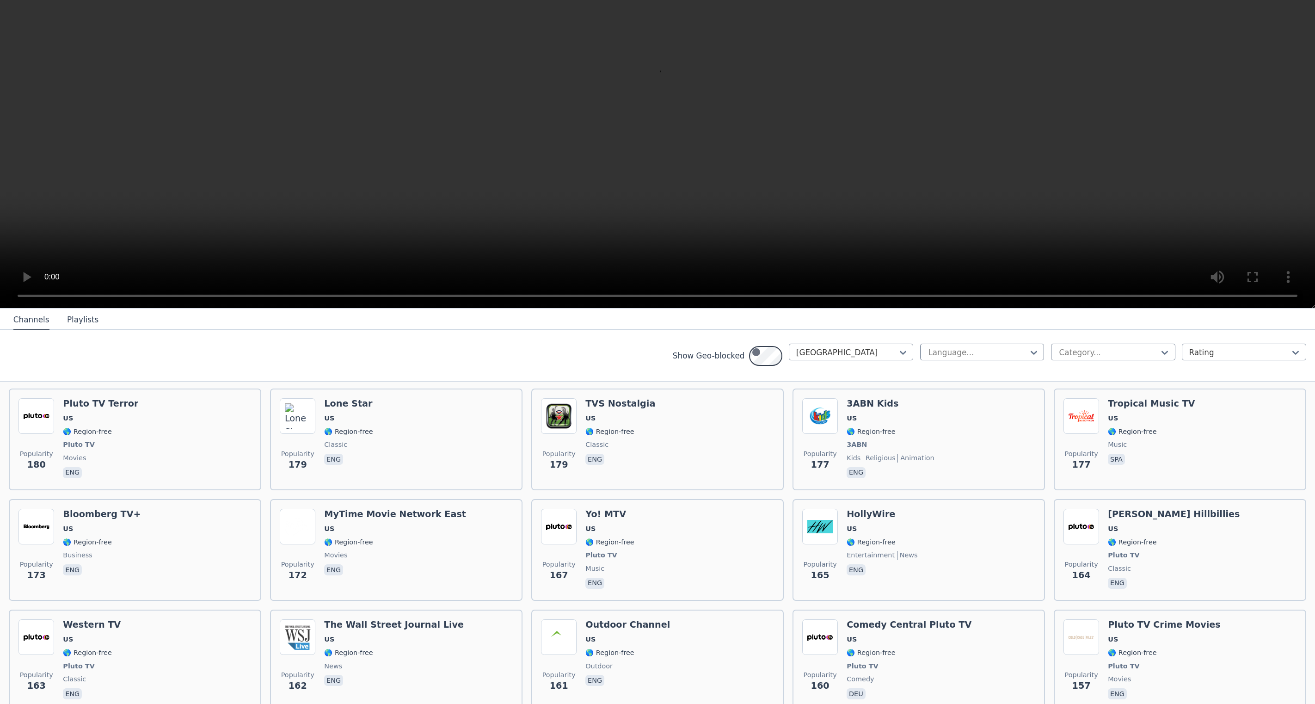
scroll to position [2401, 0]
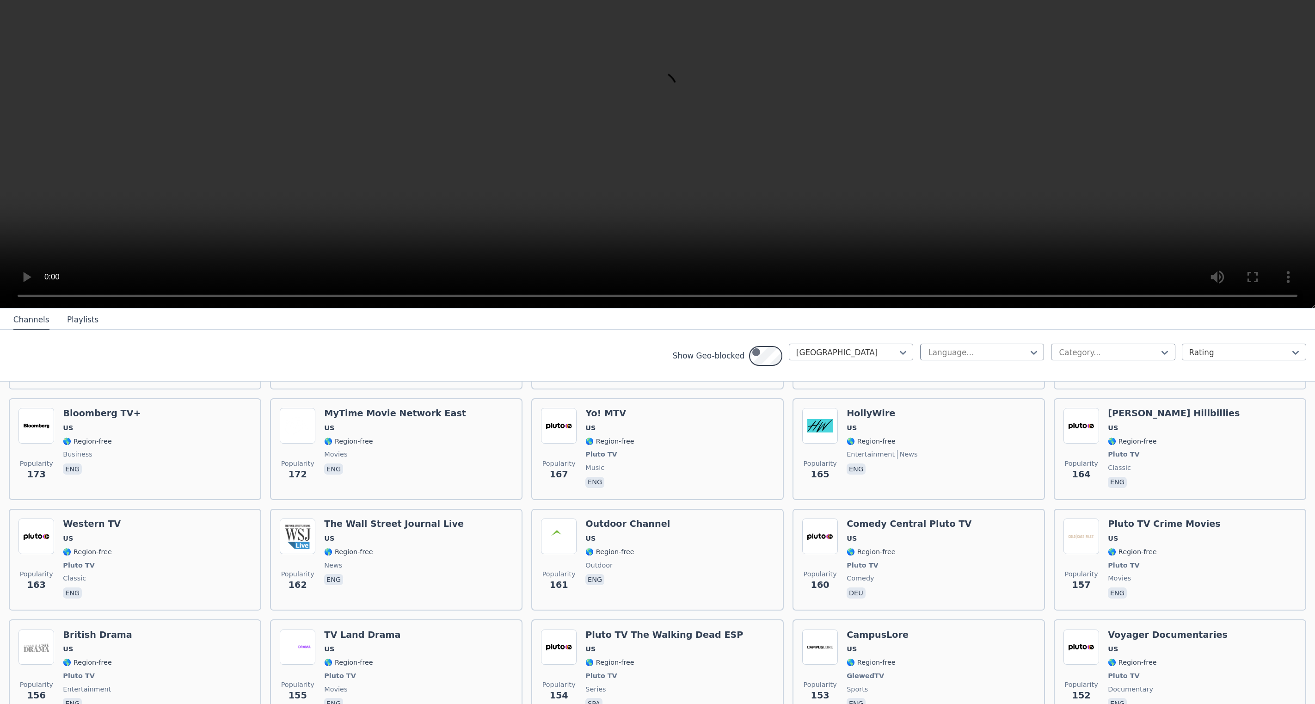
scroll to position [2498, 0]
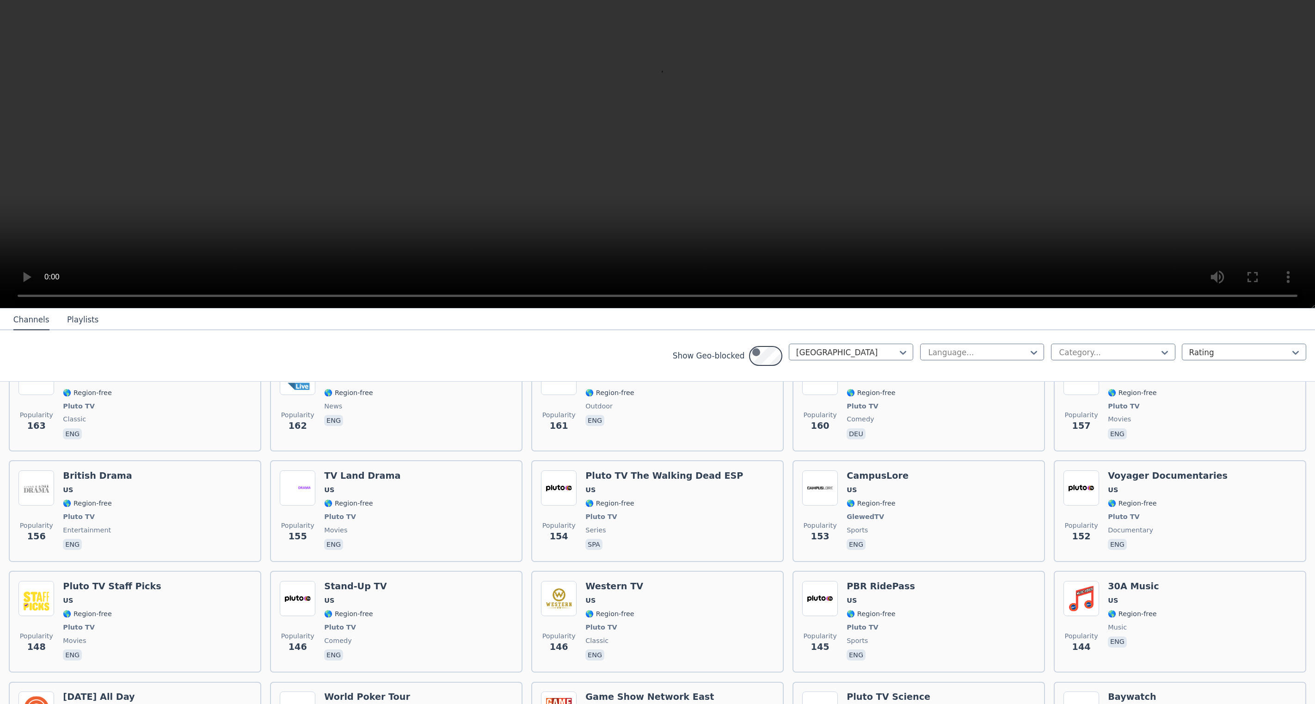
scroll to position [2639, 0]
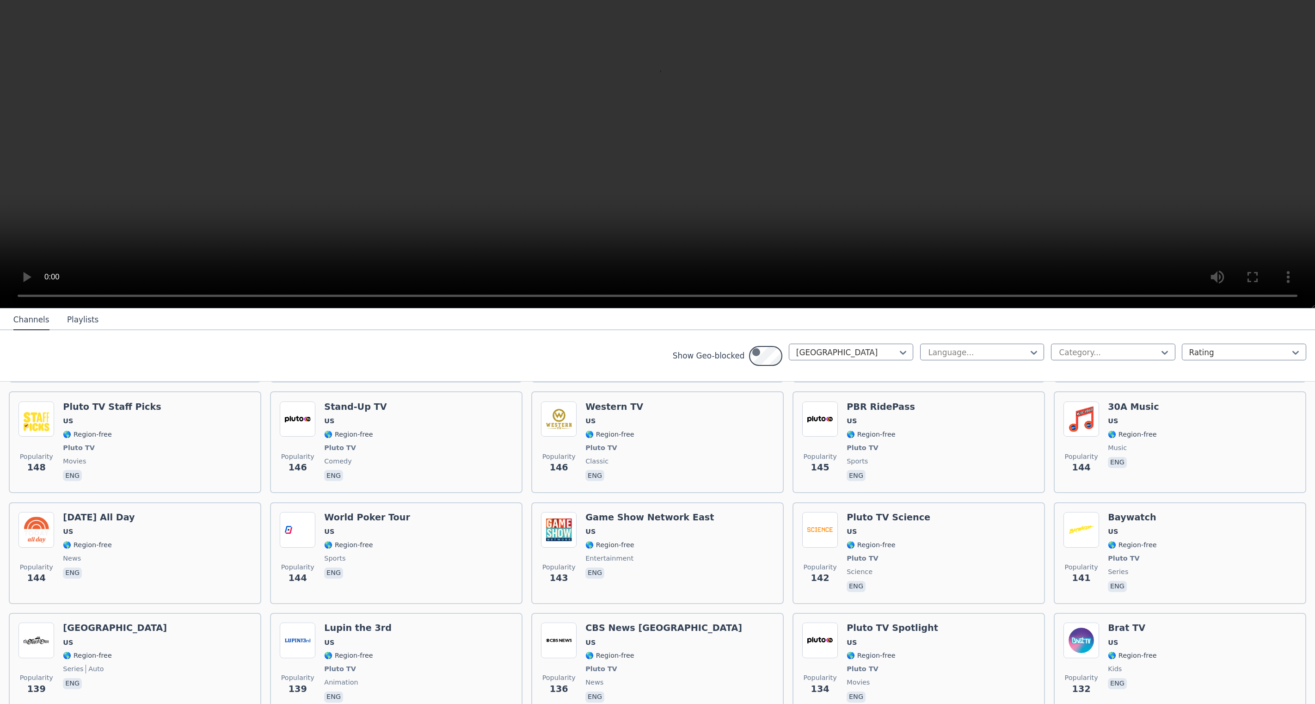
scroll to position [2782, 0]
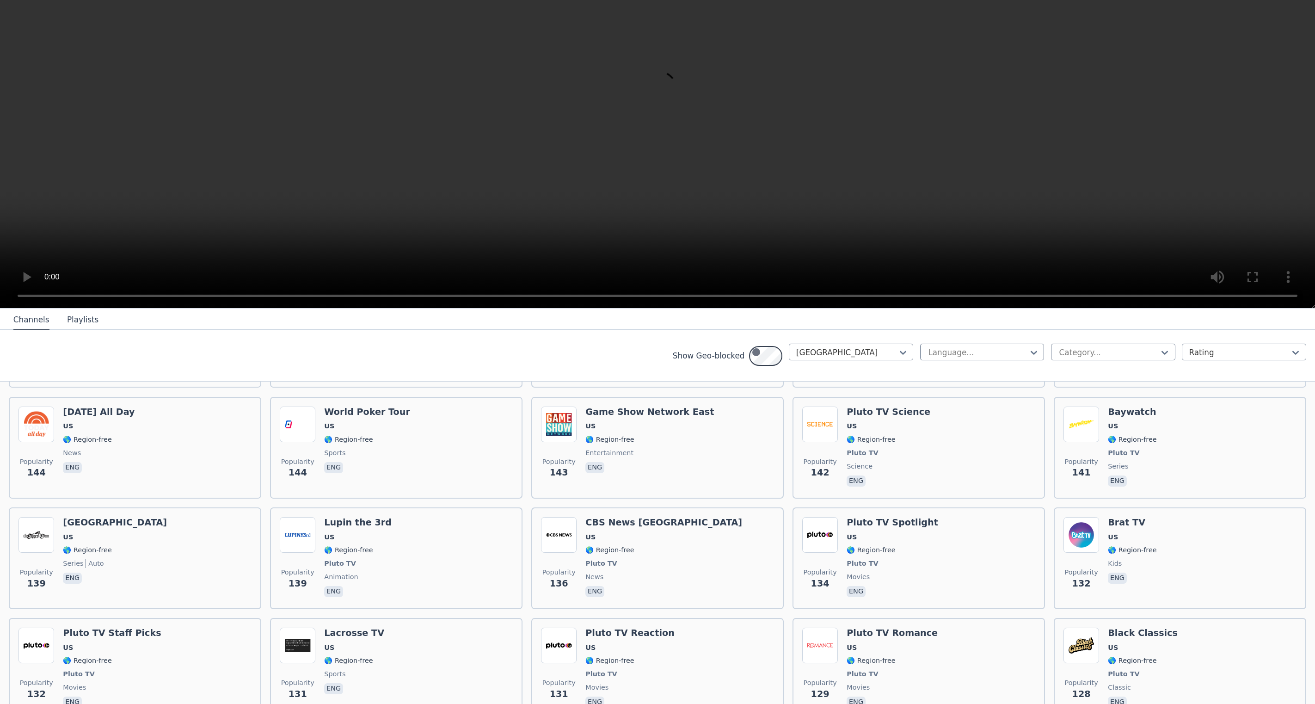
scroll to position [2918, 0]
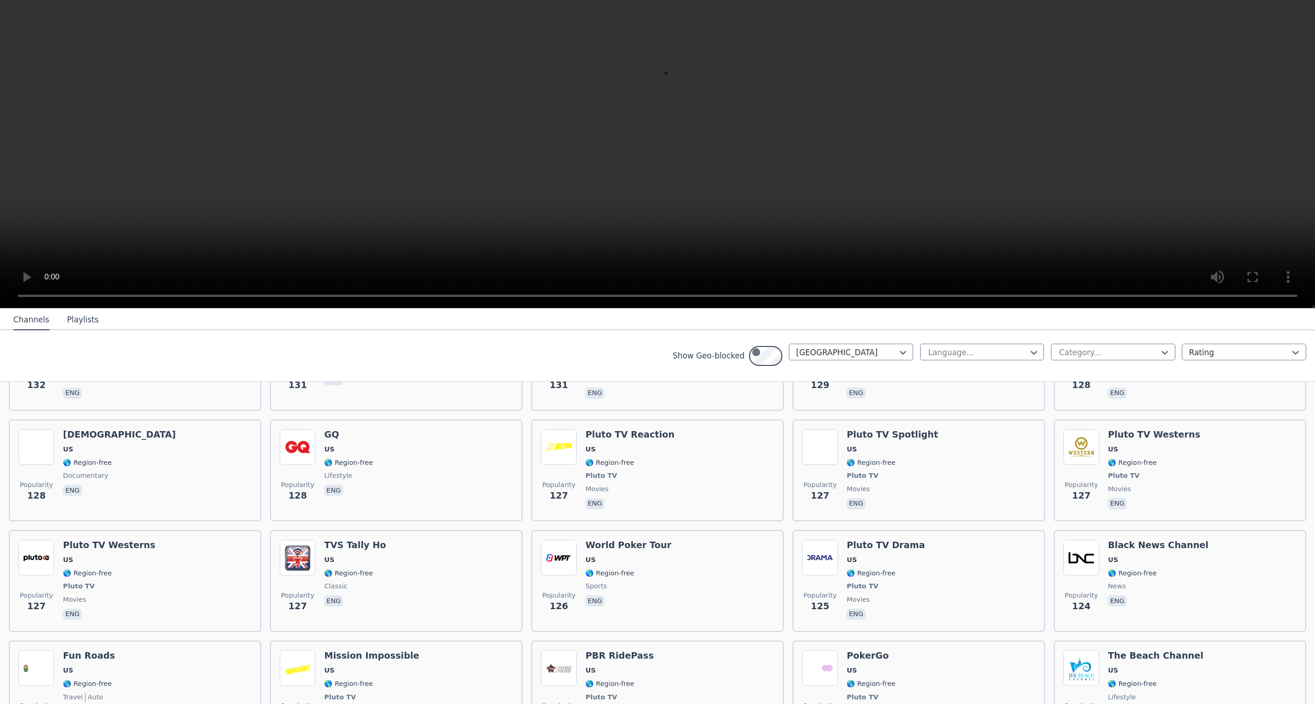
scroll to position [3094, 0]
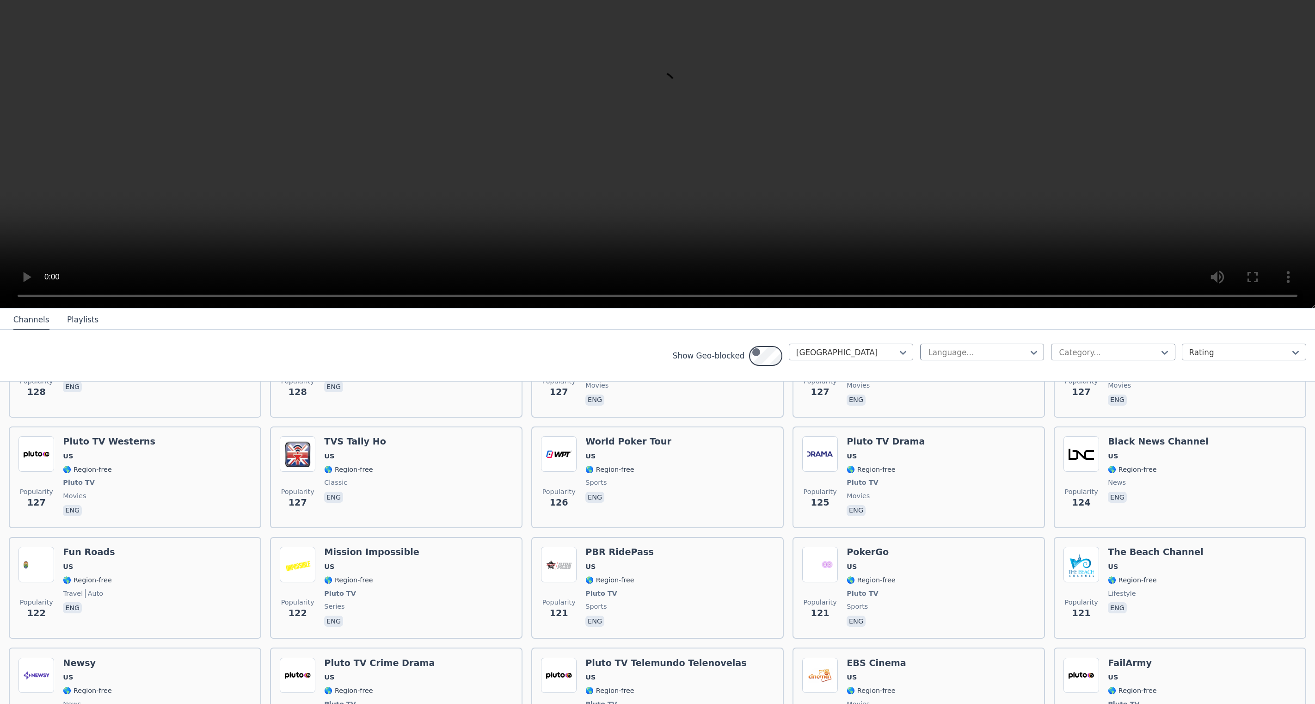
scroll to position [3206, 0]
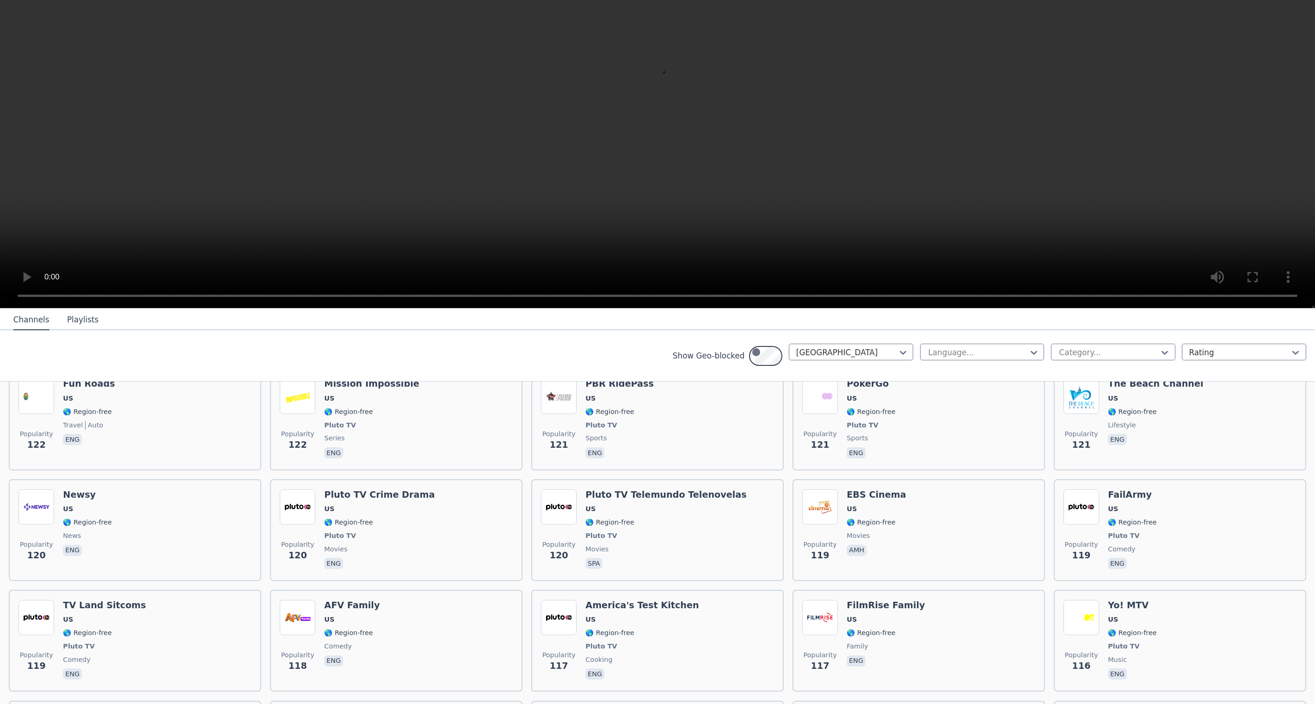
scroll to position [3347, 0]
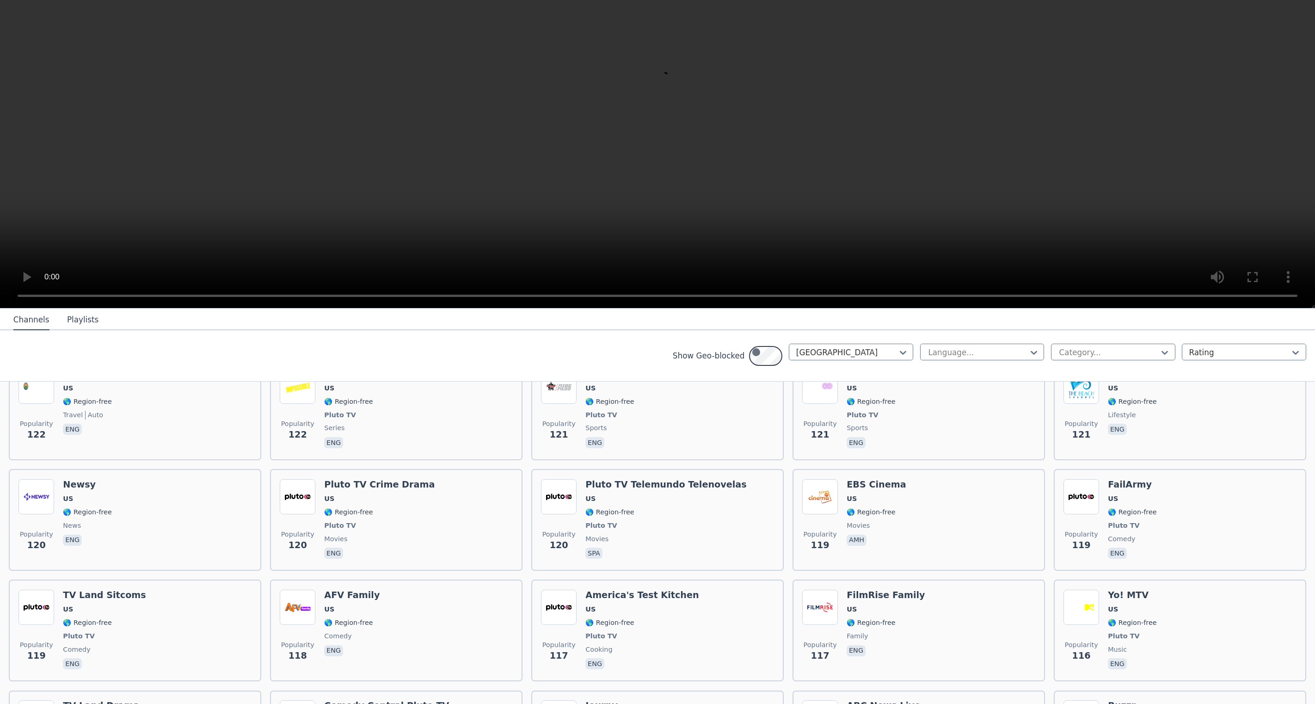
scroll to position [3550, 0]
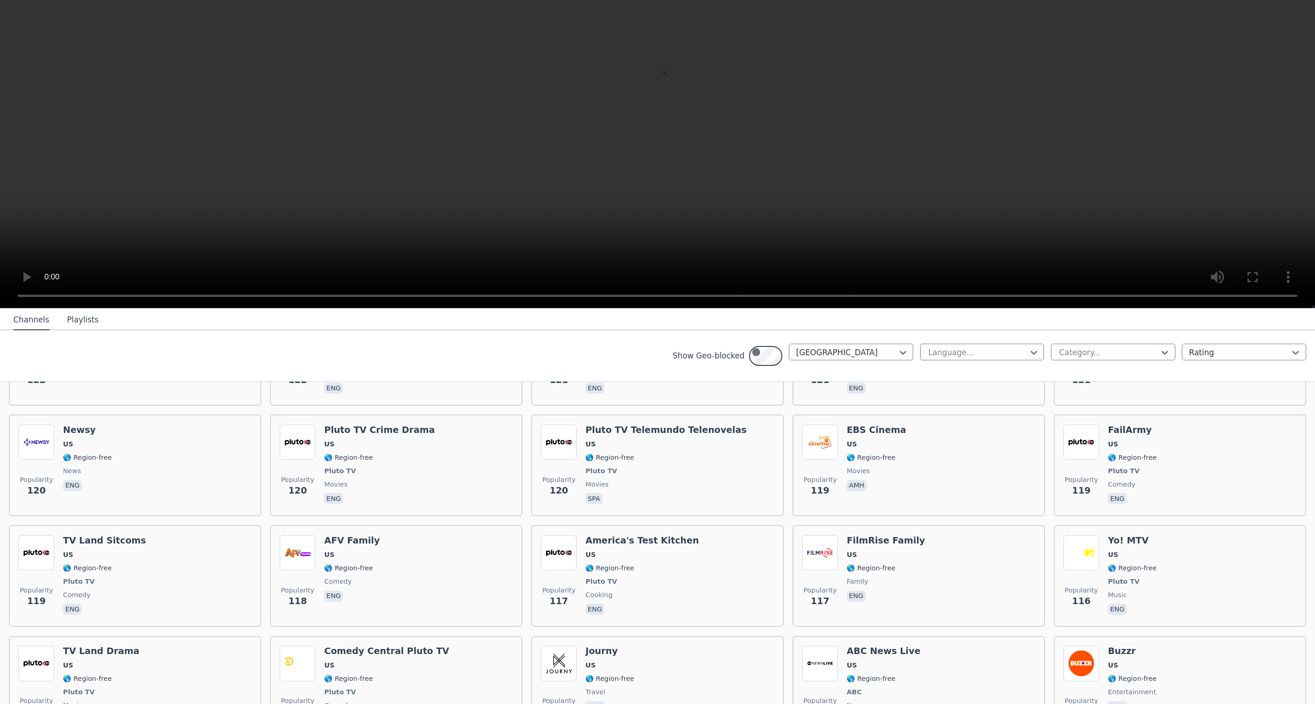
scroll to position [3398, 0]
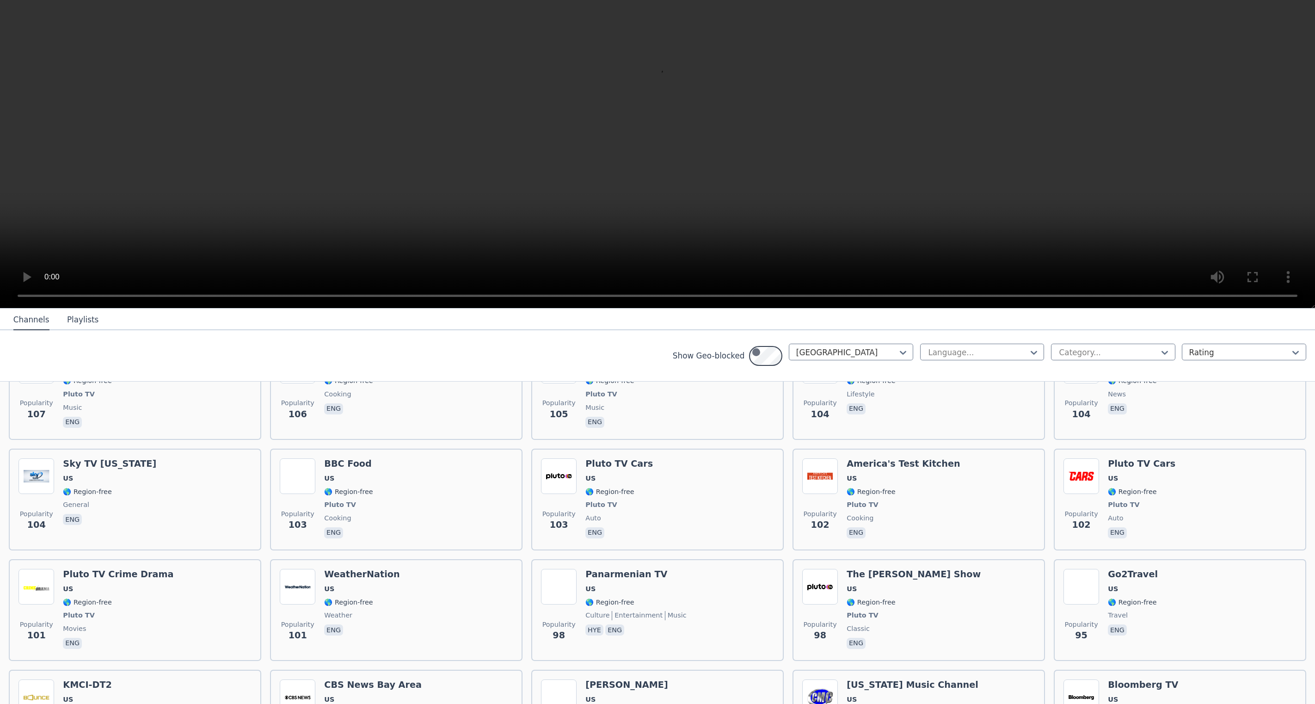
scroll to position [3835, 0]
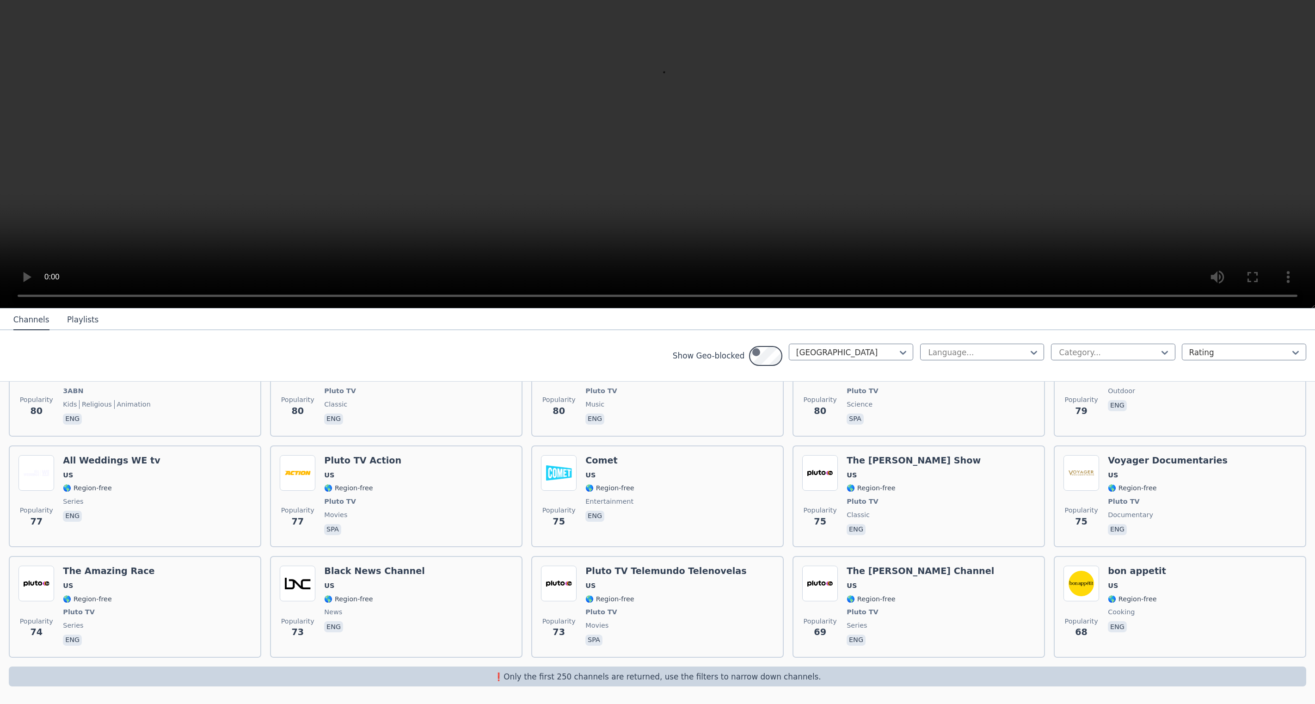
scroll to position [4615, 0]
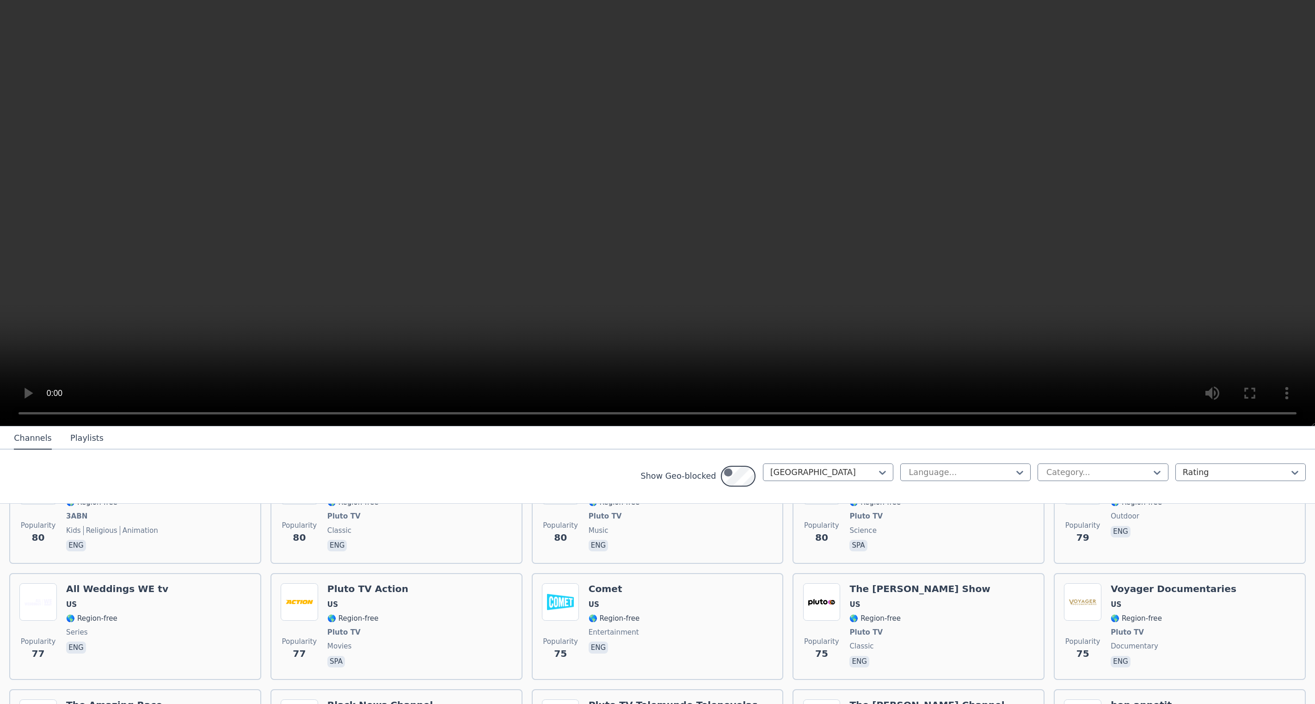
scroll to position [183, 0]
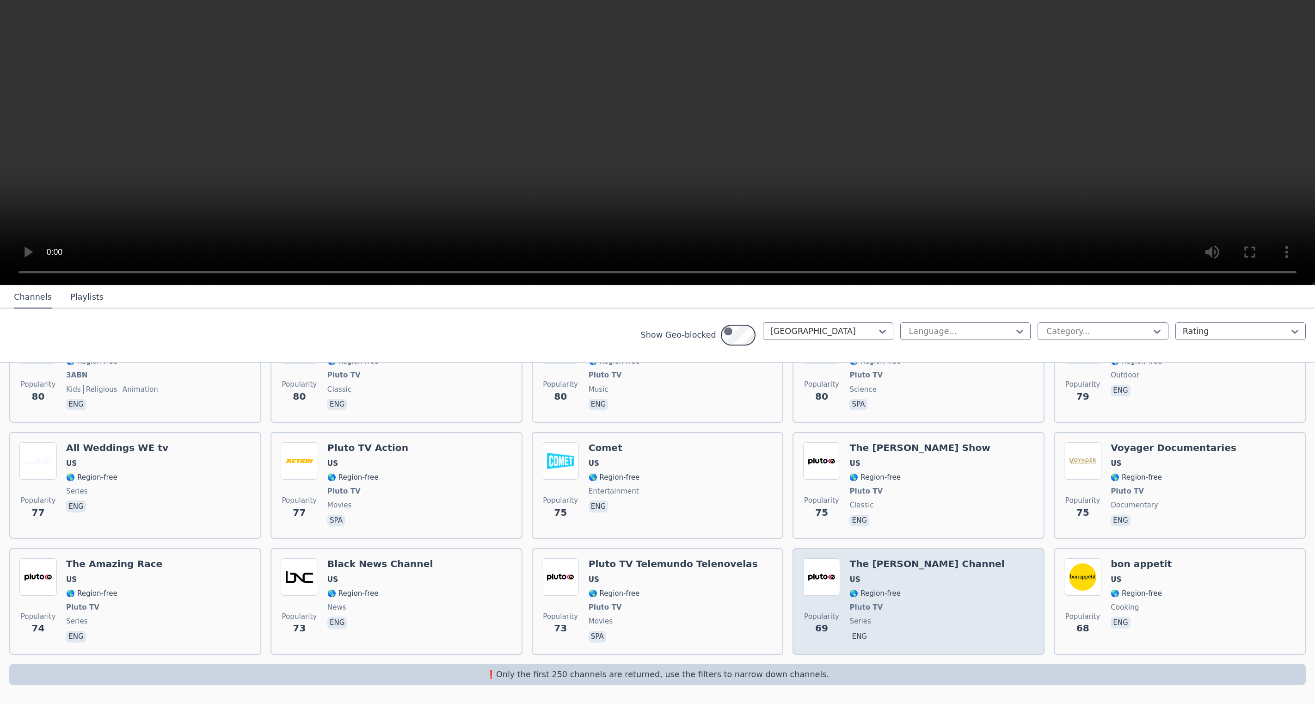
click at [923, 602] on span "Pluto TV" at bounding box center [926, 606] width 155 height 9
click at [922, 558] on div "The Bob Ross Channel US 🌎 Region-free Pluto TV series eng" at bounding box center [926, 601] width 155 height 86
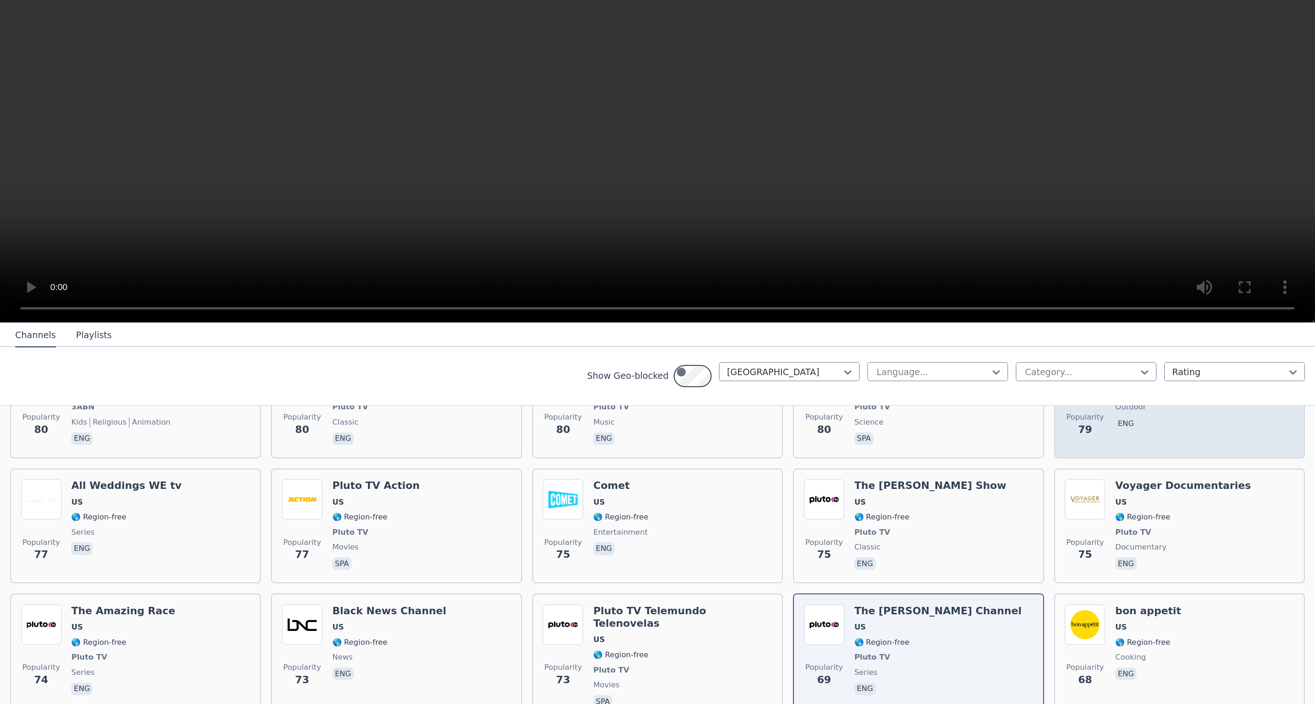
scroll to position [6916, 0]
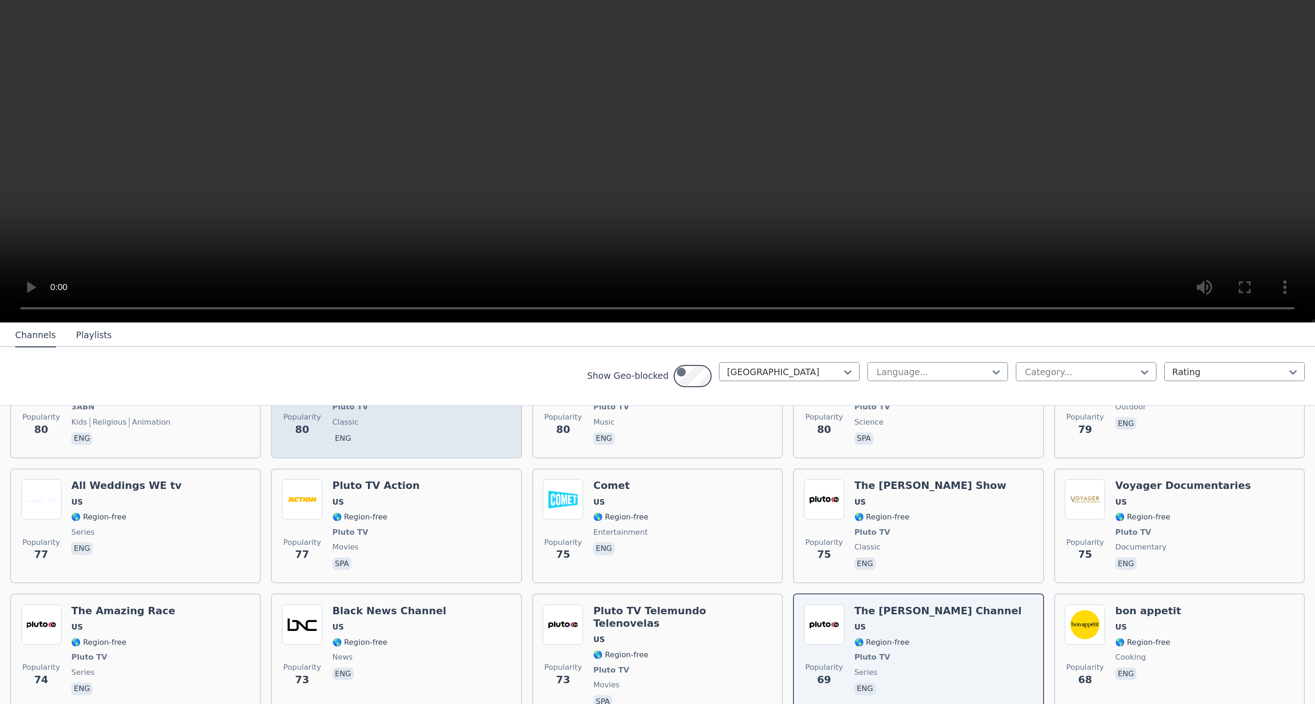
click at [443, 397] on span "🌎 Region-free" at bounding box center [387, 392] width 111 height 10
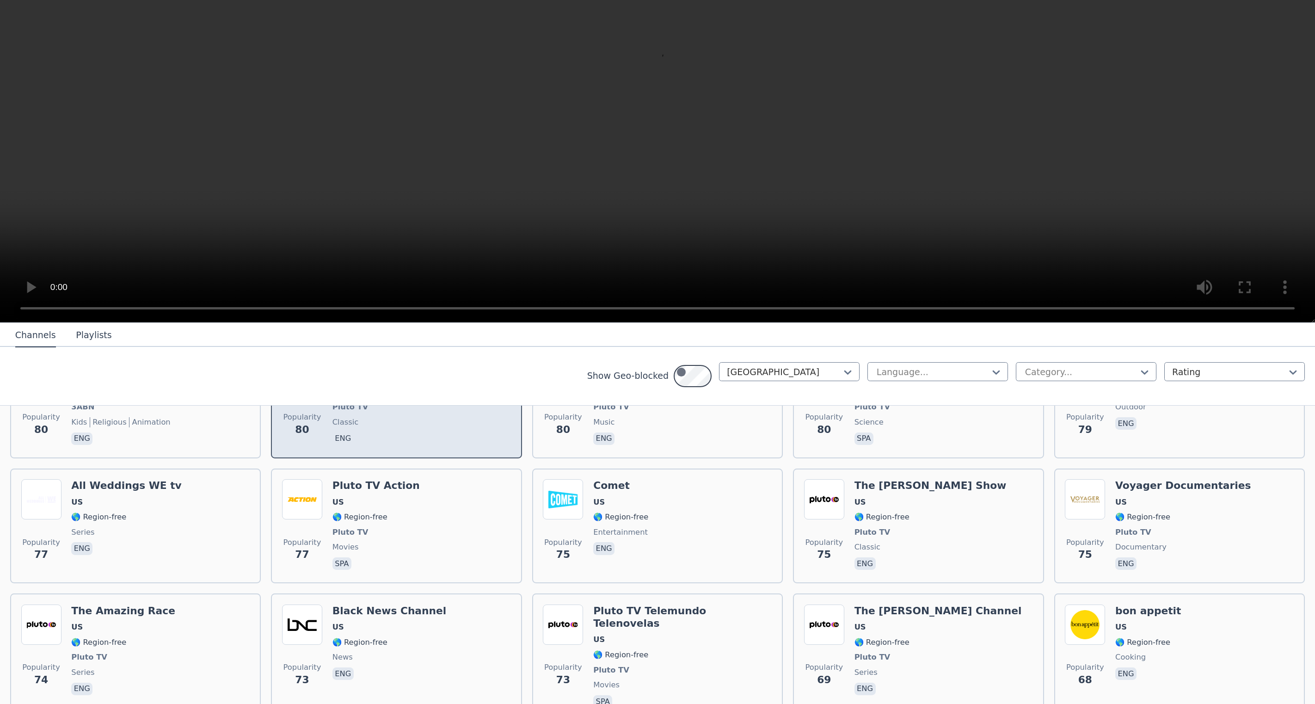
scroll to position [6328, 0]
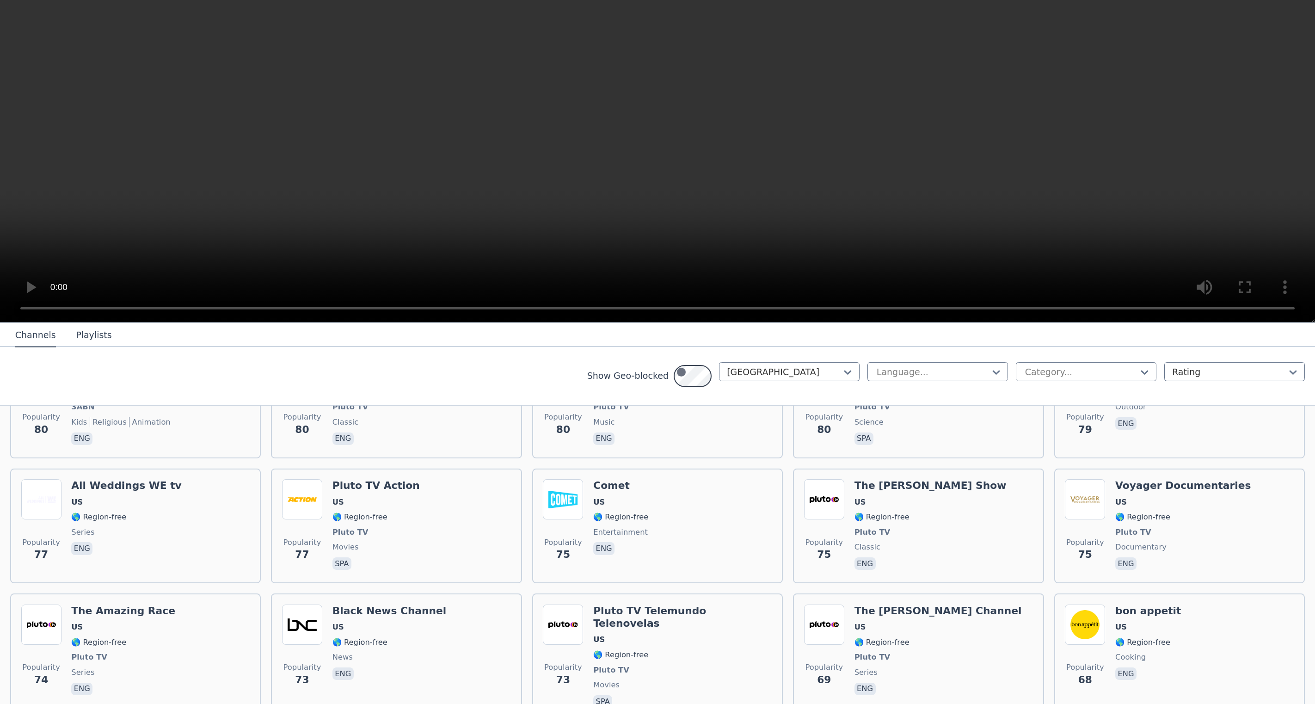
scroll to position [6178, 0]
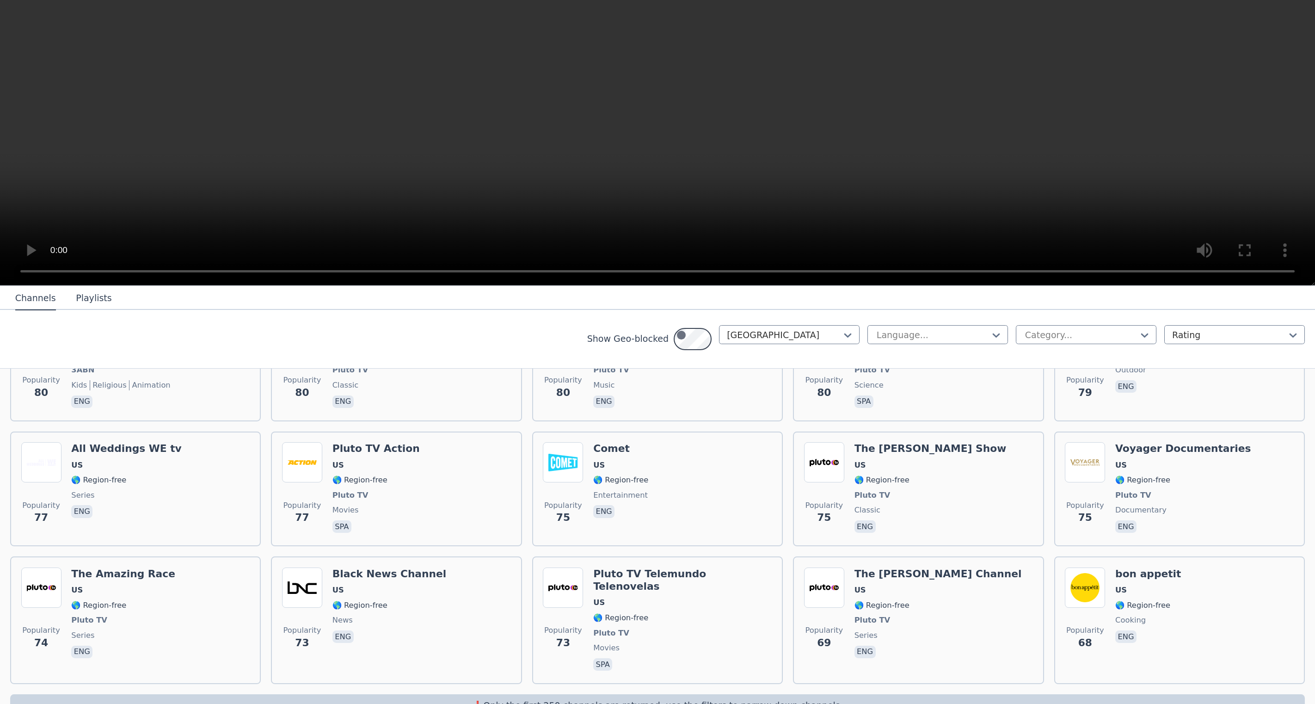
scroll to position [5426, 0]
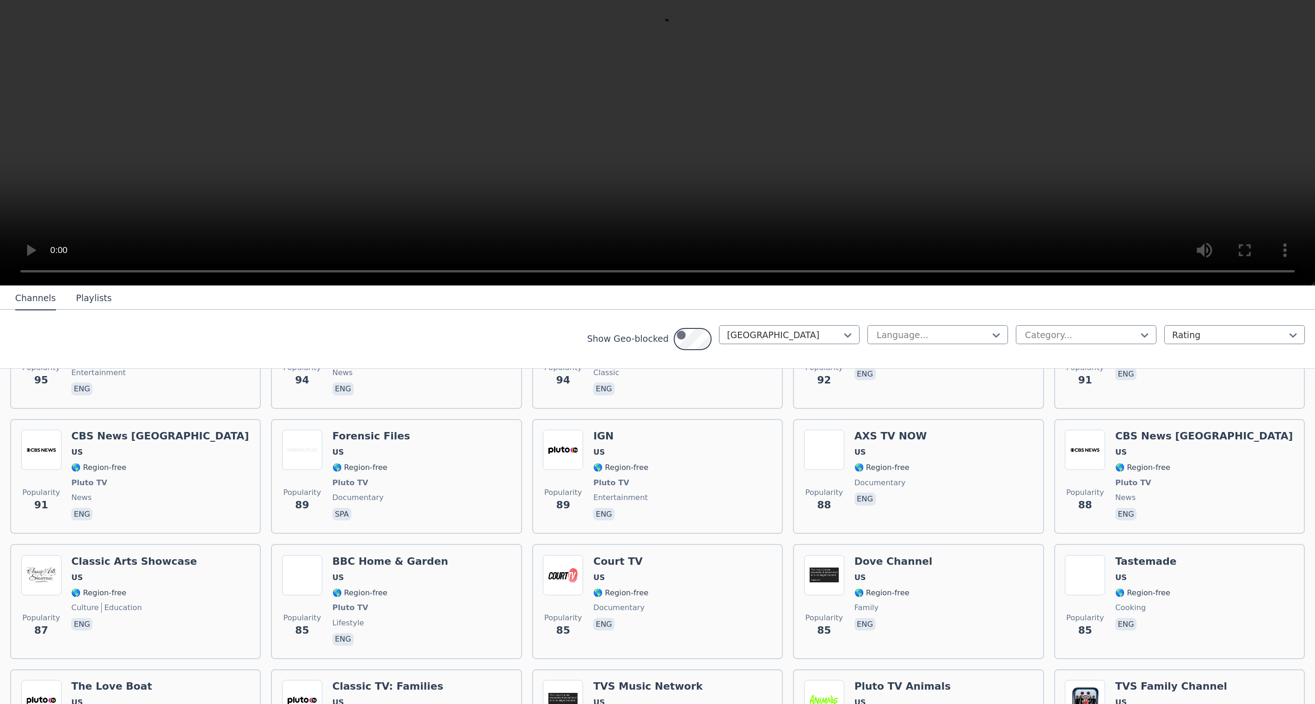
scroll to position [4135, 0]
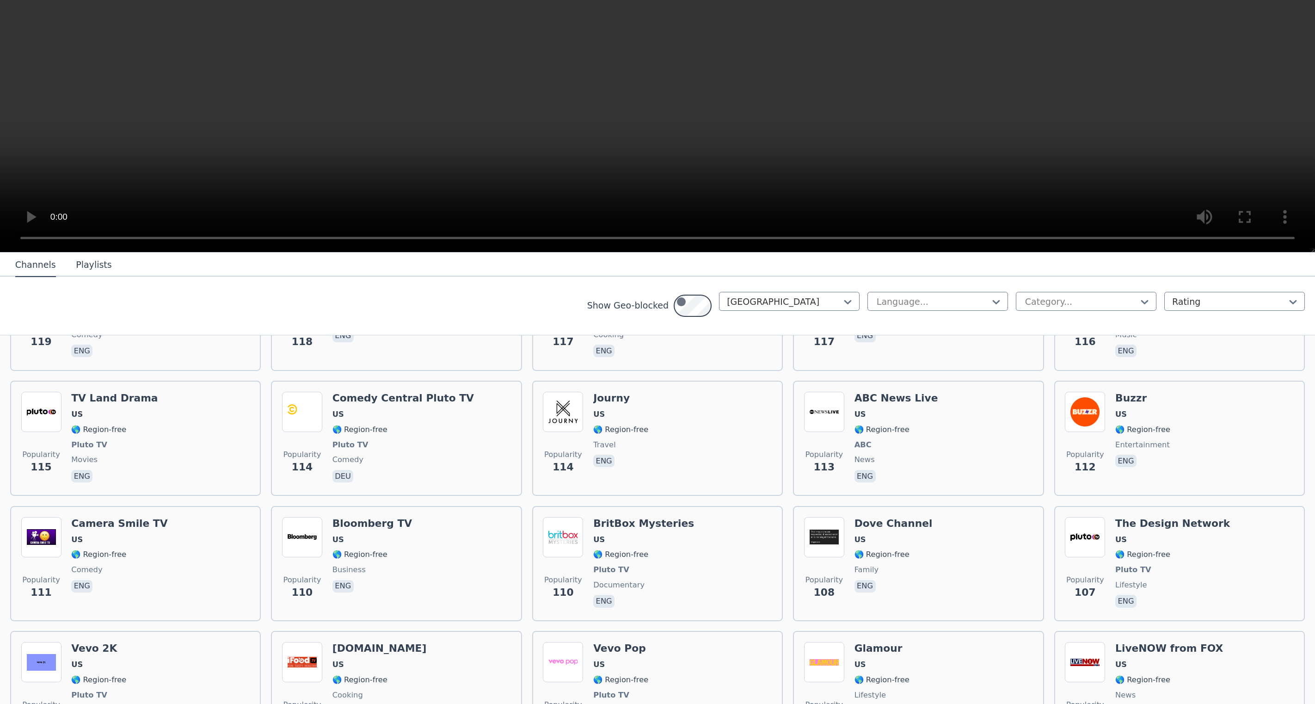
scroll to position [3590, 0]
